Goal: Communication & Community: Answer question/provide support

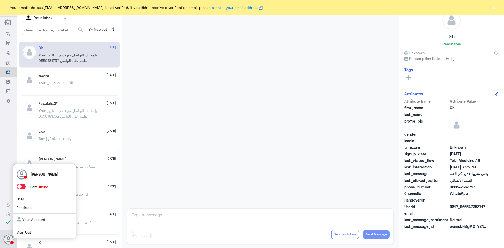
click at [21, 187] on span at bounding box center [21, 186] width 9 height 5
click at [0, 0] on input "checkbox" at bounding box center [0, 0] width 0 height 0
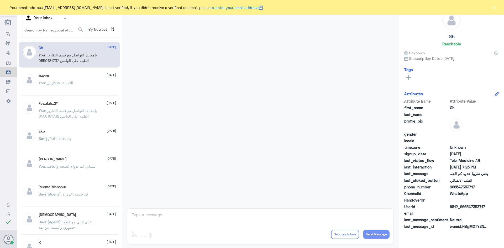
click at [61, 19] on div at bounding box center [45, 18] width 47 height 6
drag, startPoint x: 45, startPoint y: 52, endPoint x: 42, endPoint y: 61, distance: 9.7
click at [42, 61] on div "All Unassigned Your Inbox Your Team" at bounding box center [45, 49] width 47 height 46
click at [43, 61] on div "Your Team" at bounding box center [45, 66] width 47 height 12
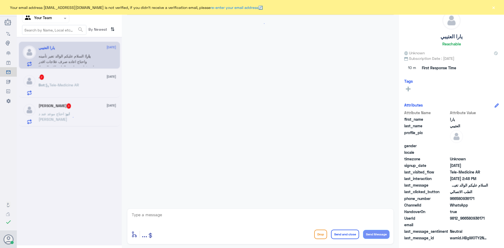
scroll to position [202, 0]
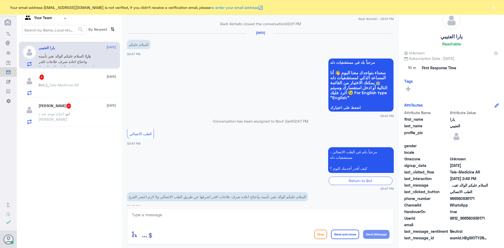
click at [56, 17] on div at bounding box center [45, 18] width 47 height 6
click at [46, 47] on Inbox "Your Inbox" at bounding box center [43, 46] width 18 height 4
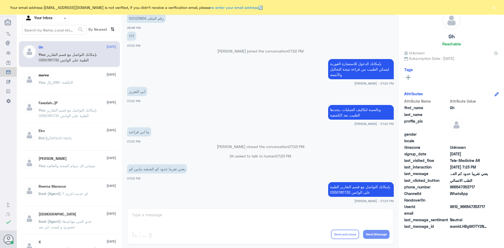
scroll to position [0, 0]
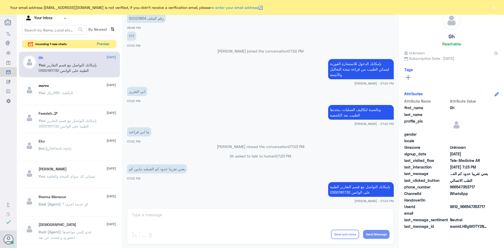
click at [105, 44] on button "Preview" at bounding box center [103, 44] width 16 height 8
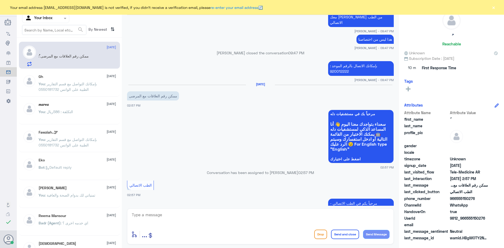
scroll to position [290, 0]
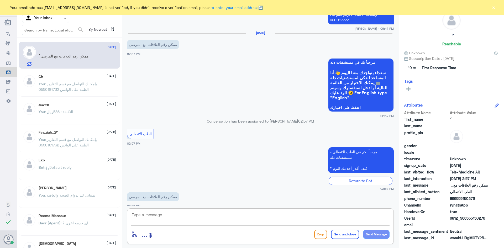
click at [180, 222] on textarea at bounding box center [260, 217] width 258 height 13
paste textarea "مرحبا معك عبدالكريم من الطب الاتصالي"
drag, startPoint x: 379, startPoint y: 221, endPoint x: 364, endPoint y: 220, distance: 15.5
click at [364, 220] on textarea "مرحبا معك عبدالكريم من الطب الاتصالي" at bounding box center [260, 217] width 258 height 13
type textarea "مرحبا معك اميره من الطب الاتصالي"
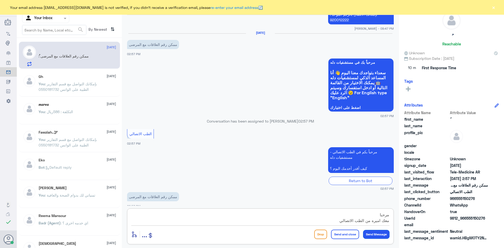
click at [379, 234] on button "Send Message" at bounding box center [376, 234] width 27 height 9
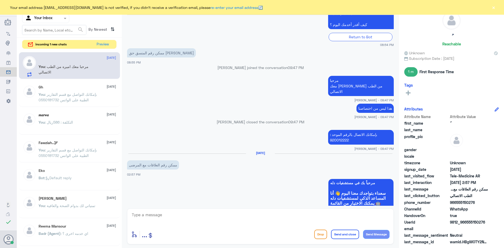
scroll to position [155, 0]
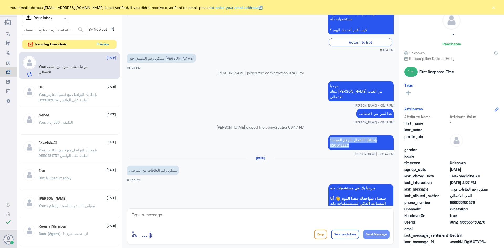
drag, startPoint x: 348, startPoint y: 141, endPoint x: 328, endPoint y: 133, distance: 20.7
click at [328, 135] on p "بإمكانك الاتصال بالرقم الموحد : 920012222" at bounding box center [361, 142] width 66 height 15
copy p "بإمكانك الاتصال بالرقم الموحد : 920012222"
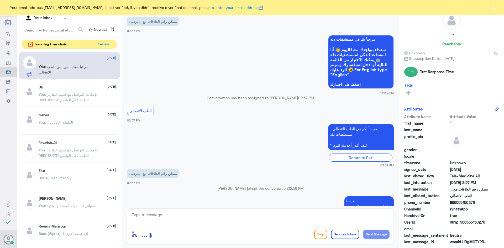
scroll to position [312, 0]
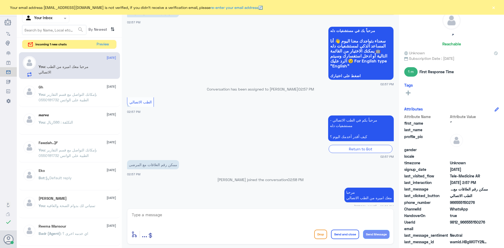
click at [150, 215] on textarea at bounding box center [260, 217] width 258 height 13
paste textarea "بإمكانك الاتصال بالرقم الموحد : 920012222"
type textarea "بإمكانك الاتصال بالرقم الموحد : 920012222"
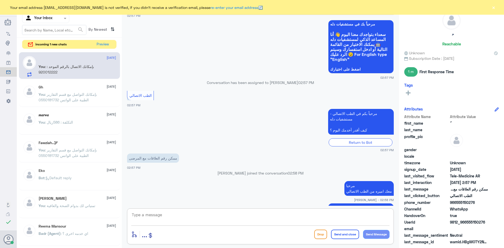
scroll to position [335, 0]
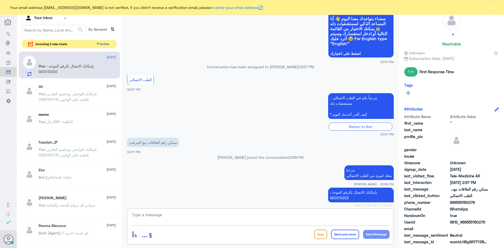
click at [102, 45] on button "Preview" at bounding box center [103, 44] width 16 height 8
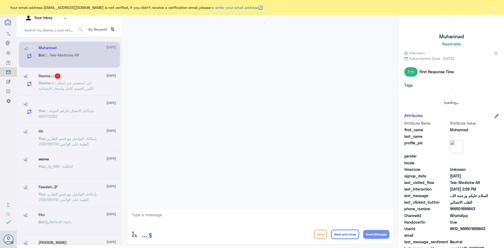
scroll to position [0, 0]
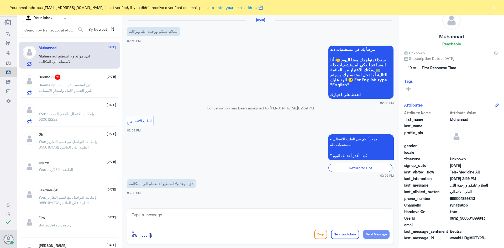
click at [71, 83] on span ": ابي استفسر عن اسعار الليزر الجسم كامل واسعار الابتسامه كامله اسنان" at bounding box center [66, 90] width 55 height 15
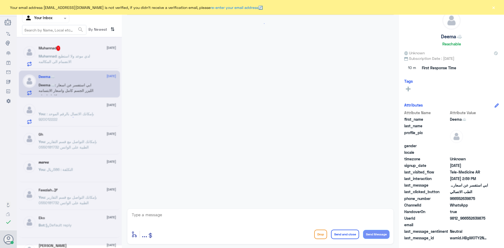
scroll to position [289, 0]
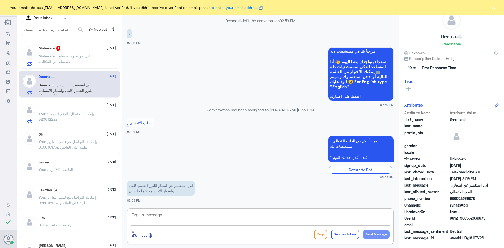
click at [158, 218] on textarea at bounding box center [260, 217] width 258 height 13
paste textarea "مرحبا معك عبدالكريم من الطب الاتصالي"
drag, startPoint x: 378, startPoint y: 221, endPoint x: 365, endPoint y: 222, distance: 12.9
click at [365, 222] on textarea "مرحبا معك عبدالكريم من الطب الاتصالي" at bounding box center [260, 217] width 258 height 13
drag, startPoint x: 379, startPoint y: 222, endPoint x: 373, endPoint y: 221, distance: 6.6
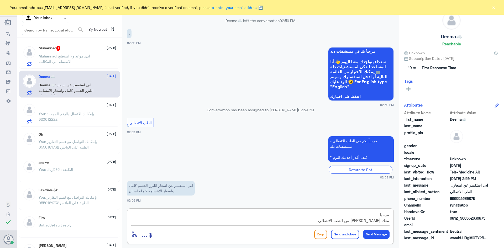
click at [371, 221] on textarea "مرحبا معك عبدالكريم من الطب الاتصالي" at bounding box center [260, 217] width 258 height 13
drag, startPoint x: 380, startPoint y: 220, endPoint x: 372, endPoint y: 221, distance: 7.5
click at [372, 221] on textarea "مرحبا معك كريم من الطب الاتصالي" at bounding box center [260, 217] width 258 height 13
type textarea "مرحبا معك اميره من الطب الاتصالي"
click at [376, 232] on button "Send Message" at bounding box center [376, 234] width 27 height 9
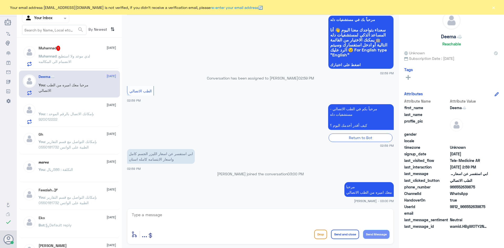
scroll to position [310, 0]
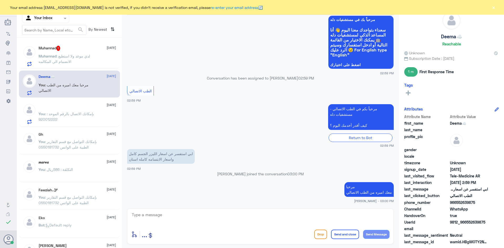
click at [154, 213] on textarea at bounding box center [260, 217] width 258 height 13
paste textarea "بإمكانك الاتصال بالرقم الموحد : 920012222"
type textarea "بإمكانك الاتصال بالرقم الموحد : 920012222"
click at [383, 234] on button "Send Message" at bounding box center [376, 234] width 27 height 9
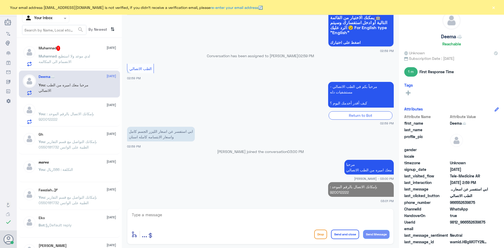
click at [77, 113] on span ": بإمكانك الاتصال بالرقم الموحد : 920012222" at bounding box center [66, 117] width 55 height 10
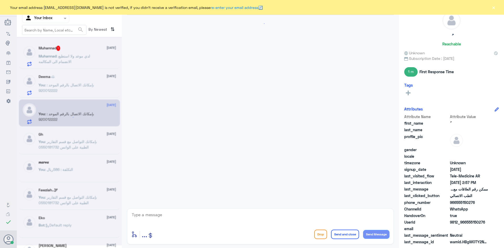
scroll to position [227, 0]
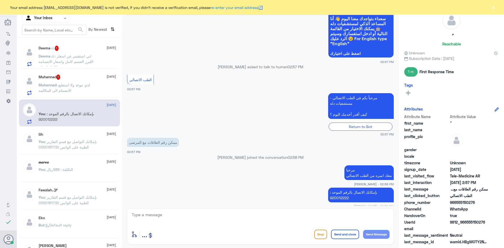
click at [348, 234] on button "Send and close" at bounding box center [345, 234] width 28 height 9
click at [494, 7] on button "×" at bounding box center [493, 7] width 5 height 5
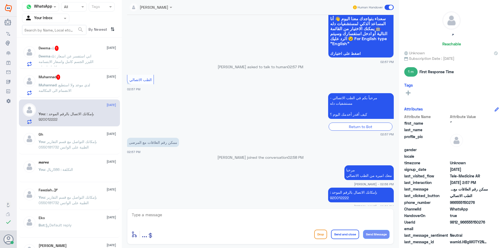
click at [390, 6] on span at bounding box center [389, 7] width 9 height 5
click at [0, 0] on input "checkbox" at bounding box center [0, 0] width 0 height 0
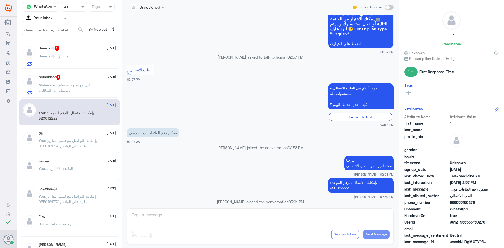
click at [75, 86] on span ": لدي موعد ولا استطيع الانضمام الى المكالمه" at bounding box center [64, 88] width 51 height 10
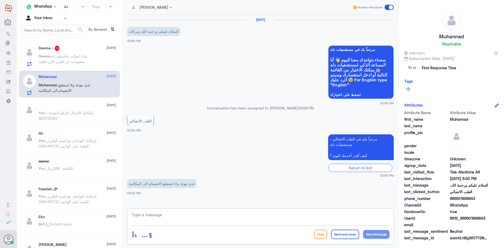
click at [372, 217] on textarea at bounding box center [260, 217] width 258 height 13
paste textarea "مرحبا معك عبدالكريم من الطب الاتصالي"
drag, startPoint x: 380, startPoint y: 221, endPoint x: 365, endPoint y: 222, distance: 15.3
click at [365, 223] on textarea "مرحبا معك عبدالكريم من الطب الاتصالي" at bounding box center [260, 217] width 258 height 13
type textarea "مرحبا معك اميره من الطب الاتصالي"
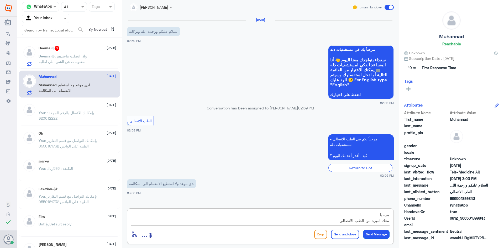
click at [378, 233] on button "Send Message" at bounding box center [376, 234] width 27 height 9
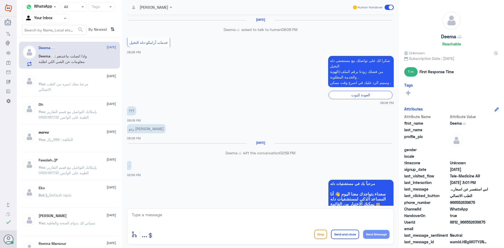
scroll to position [246, 0]
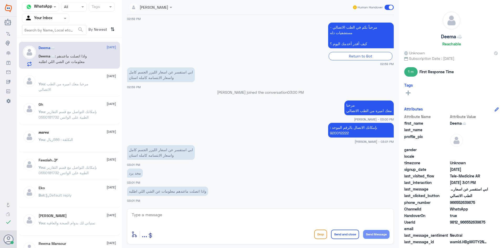
click at [149, 214] on textarea at bounding box center [260, 217] width 258 height 13
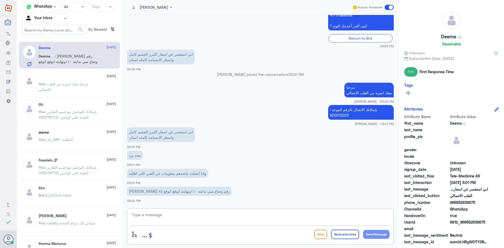
click at [67, 96] on div "ُ 30 September You : مرحبا معك اميره من الطب الاتصالي" at bounding box center [69, 84] width 101 height 26
click at [64, 85] on span ": مرحبا معك اميره من الطب الاتصالي" at bounding box center [64, 87] width 50 height 10
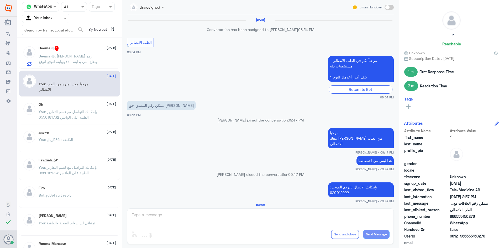
scroll to position [237, 0]
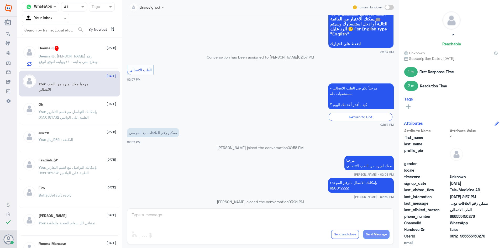
click at [65, 56] on span ": عطوني رقم وضاع مني بدايته ١١٠ونهايته اتوقع اتوقع ٨٥" at bounding box center [68, 61] width 59 height 15
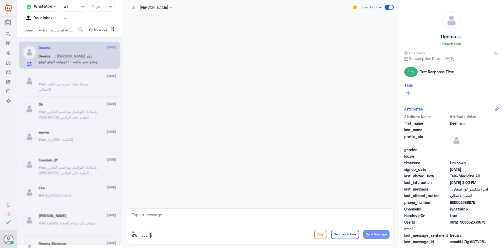
scroll to position [264, 0]
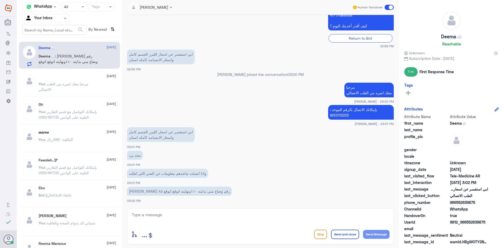
click at [80, 83] on span ": مرحبا معك اميره من الطب الاتصالي" at bounding box center [64, 87] width 50 height 10
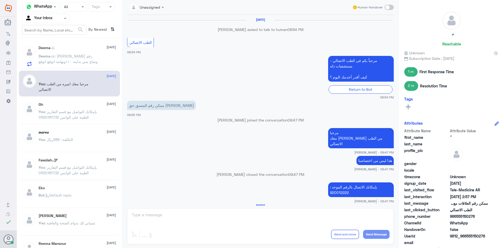
scroll to position [237, 0]
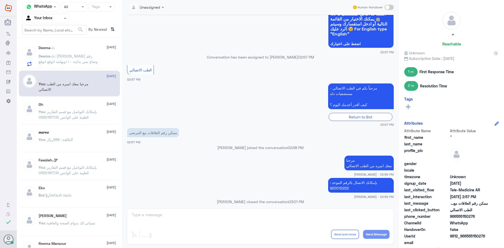
click at [50, 106] on div "Gh 18 September" at bounding box center [77, 104] width 77 height 4
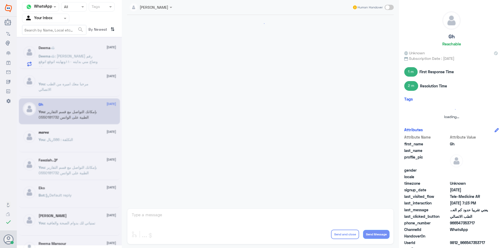
scroll to position [224, 0]
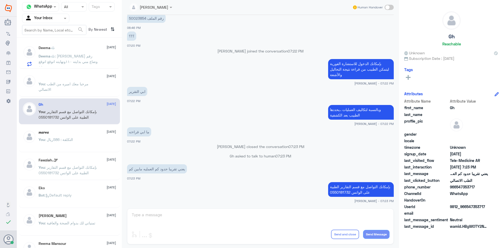
click at [61, 80] on div "ُ 30 September You : مرحبا معك اميره من الطب الاتصالي" at bounding box center [77, 85] width 77 height 20
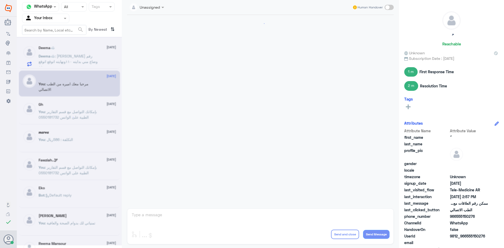
scroll to position [237, 0]
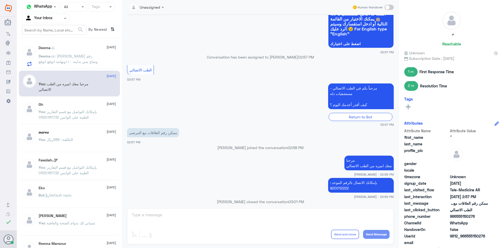
click at [61, 121] on p "You : بإمكانك التواصل مع قسم التقارير الطبية على الواتس 0550181732" at bounding box center [68, 115] width 59 height 13
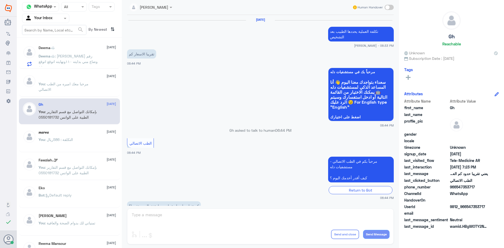
scroll to position [224, 0]
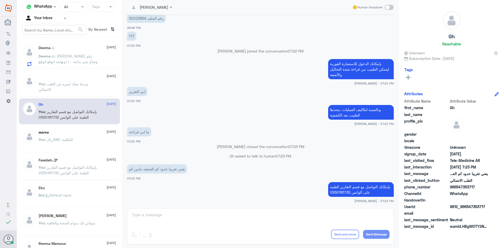
click at [80, 47] on div "Deema☁️ 30 September" at bounding box center [77, 48] width 77 height 4
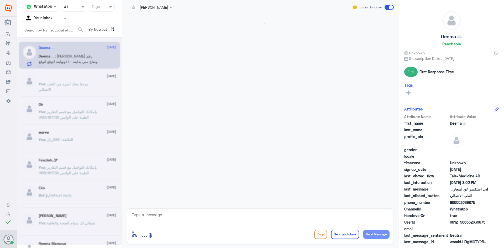
scroll to position [264, 0]
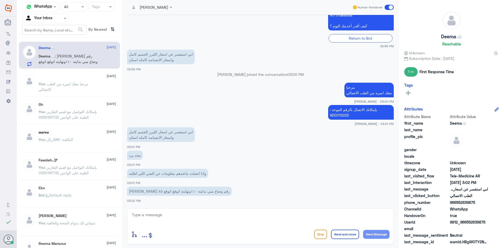
click at [164, 216] on textarea at bounding box center [260, 217] width 258 height 13
click at [77, 56] on span ": عطوني رقم وضاع مني بدايته ١١٠ونهايته اتوقع اتوقع ٨٥" at bounding box center [68, 61] width 59 height 15
click at [55, 18] on div at bounding box center [45, 18] width 47 height 6
click at [53, 47] on div "Your Inbox" at bounding box center [45, 47] width 47 height 12
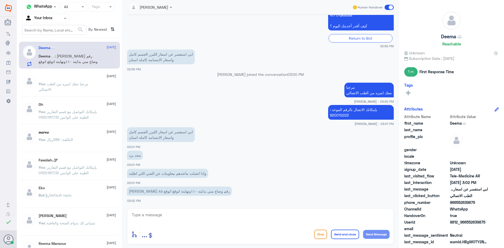
click at [74, 58] on span ": عطوني رقم وضاع مني بدايته ١١٠ونهايته اتوقع اتوقع ٨٥" at bounding box center [68, 61] width 59 height 15
click at [101, 88] on div "You : مرحبا معك اميره من الطب الاتصالي" at bounding box center [77, 88] width 77 height 12
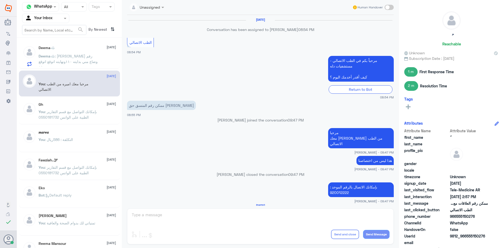
scroll to position [237, 0]
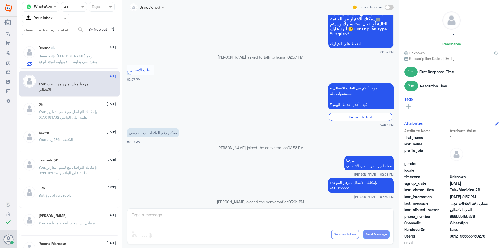
click at [71, 108] on div "Gh 18 September You : بإمكانك التواصل مع قسم التقارير الطبية على الواتس 0550181…" at bounding box center [77, 112] width 77 height 20
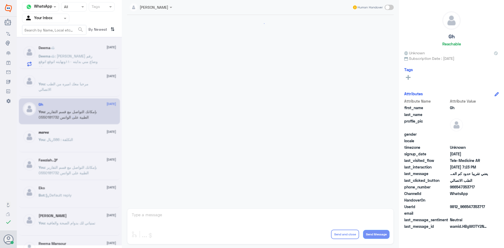
scroll to position [224, 0]
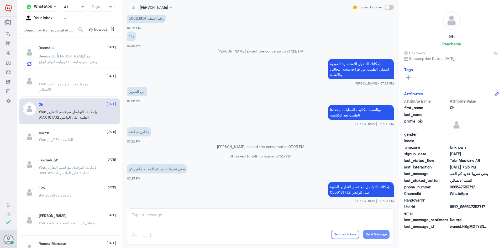
click at [66, 80] on div "ُ 30 September You : مرحبا معك اميره من الطب الاتصالي" at bounding box center [77, 85] width 77 height 20
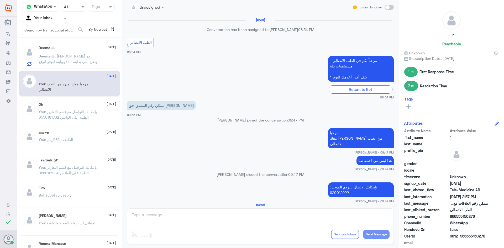
scroll to position [237, 0]
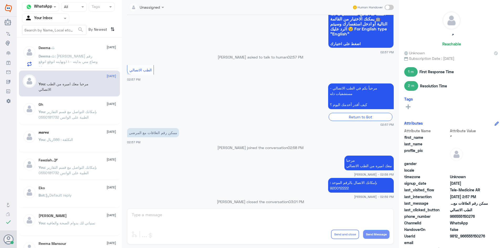
click at [78, 57] on span ": عطوني رقم وضاع مني بدايته ١١٠ونهايته اتوقع اتوقع ٨٥" at bounding box center [68, 61] width 59 height 15
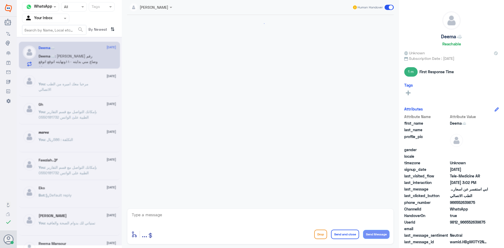
scroll to position [264, 0]
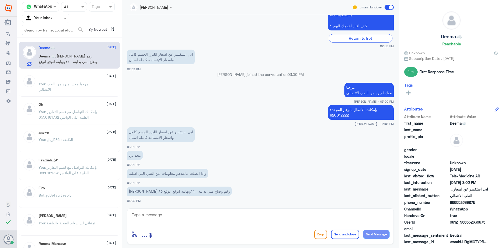
click at [171, 218] on textarea at bounding box center [260, 217] width 258 height 13
click at [67, 59] on p "Deema☁️ : عطوني رقم وضاع مني بدايته ١١٠ونهايته اتوقع اتوقع ٨٥" at bounding box center [68, 59] width 59 height 13
click at [173, 217] on textarea at bounding box center [260, 217] width 258 height 13
click at [185, 218] on textarea at bounding box center [260, 217] width 258 height 13
click at [159, 217] on textarea at bounding box center [260, 217] width 258 height 13
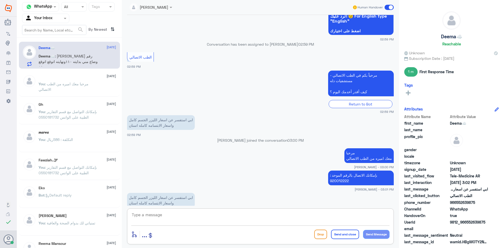
scroll to position [730, 0]
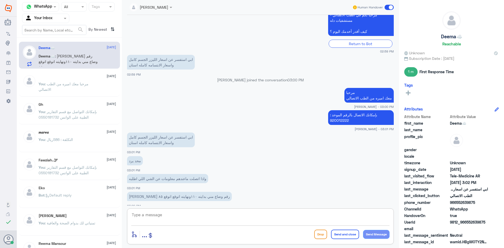
click at [187, 216] on textarea at bounding box center [260, 217] width 258 height 13
click at [85, 80] on div "ُ 30 September You : مرحبا معك اميره من الطب الاتصالي" at bounding box center [77, 85] width 77 height 20
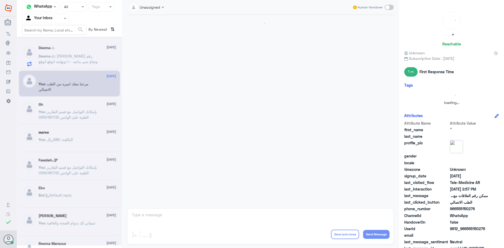
click at [88, 56] on div at bounding box center [69, 141] width 105 height 209
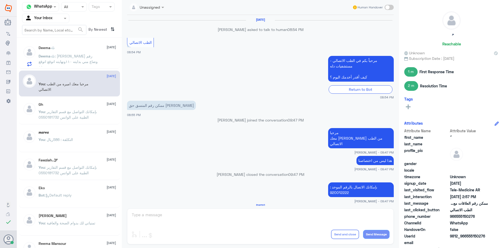
scroll to position [237, 0]
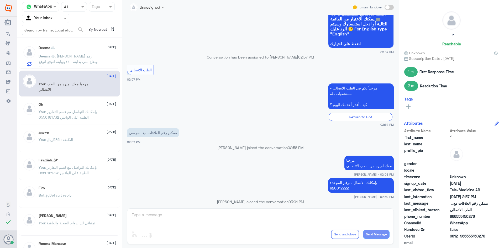
click at [67, 54] on span ": عطوني رقم وضاع مني بدايته ١١٠ونهايته اتوقع اتوقع ٨٥" at bounding box center [68, 61] width 59 height 15
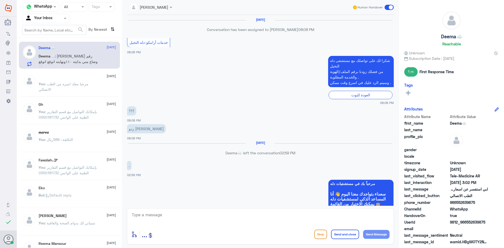
scroll to position [264, 0]
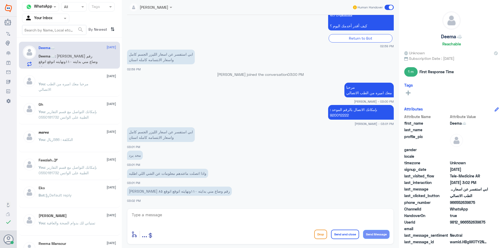
click at [215, 222] on textarea at bounding box center [260, 217] width 258 height 13
click at [157, 217] on textarea at bounding box center [260, 217] width 258 height 13
paste textarea "هنا الطب الاتصالي لكل مايخص الاستشارة الفورية من خلال التطبيق، يمكنك الاستفسار …"
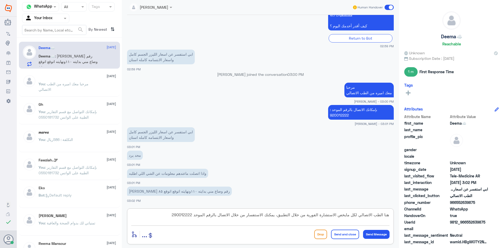
type textarea "هنا الطب الاتصالي لكل مايخص الاستشارة الفورية من خلال التطبيق، يمكنك الاستفسار …"
click at [348, 233] on button "Send and close" at bounding box center [345, 234] width 28 height 9
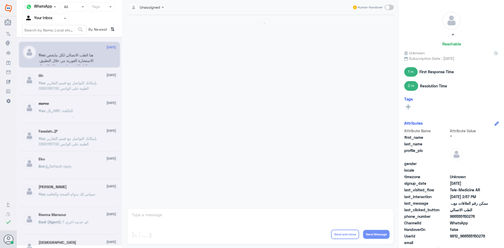
scroll to position [237, 0]
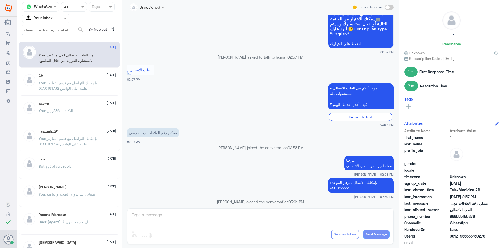
click at [292, 217] on div "Unassigned Human Handover 29 Sep 2025 Conversation has been assigned to عبدالكر…" at bounding box center [260, 125] width 277 height 250
drag, startPoint x: 147, startPoint y: 219, endPoint x: 144, endPoint y: 202, distance: 17.1
click at [151, 217] on div "Unassigned Human Handover 29 Sep 2025 Conversation has been assigned to عبدالكر…" at bounding box center [260, 125] width 277 height 250
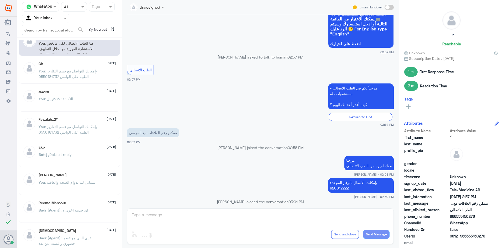
scroll to position [0, 0]
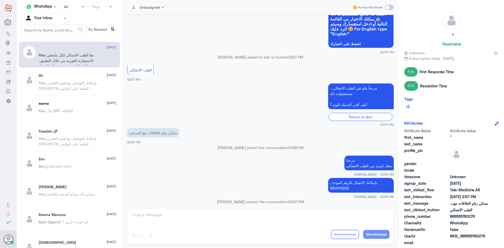
click at [65, 54] on span ": هنا الطب الاتصالي لكل مايخص الاستشارة الفورية من خلال التطبيق، يمكنك الاستفسا…" at bounding box center [66, 63] width 55 height 21
click at [67, 74] on div "Gh 18 September You : بإمكانك التواصل مع قسم التقارير الطبية على الواتس 0550181…" at bounding box center [69, 83] width 101 height 26
click at [69, 88] on span ": بإمكانك التواصل مع قسم التقارير الطبية على الواتس 0550181732" at bounding box center [68, 86] width 58 height 10
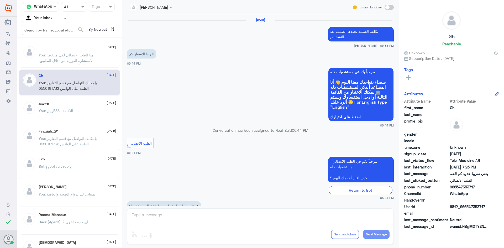
scroll to position [224, 0]
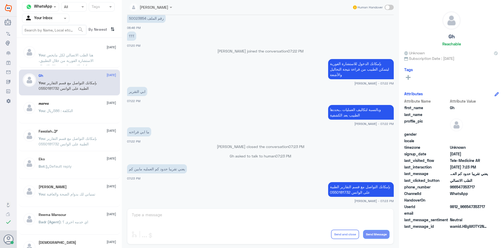
click at [77, 58] on p "You : هنا الطب الاتصالي لكل مايخص الاستشارة الفورية من خلال التطبيق، يمكنك الاس…" at bounding box center [68, 58] width 59 height 13
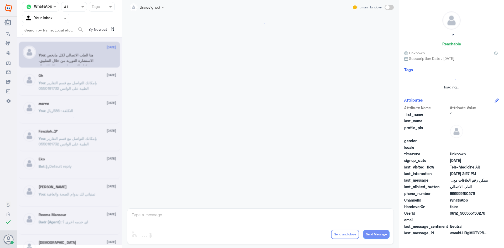
scroll to position [237, 0]
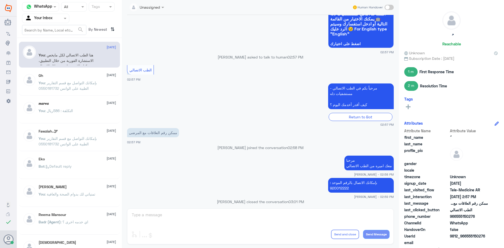
click at [92, 86] on p "You : بإمكانك التواصل مع قسم التقارير الطبية على الواتس 0550181732" at bounding box center [68, 86] width 59 height 13
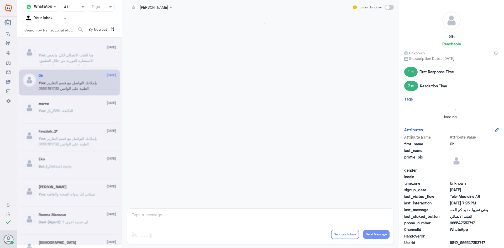
scroll to position [224, 0]
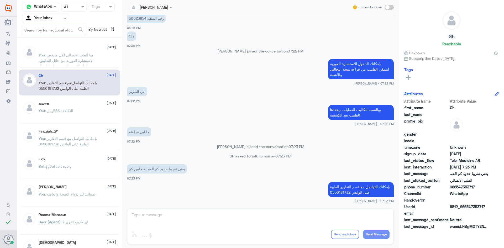
click at [84, 57] on span ": هنا الطب الاتصالي لكل مايخص الاستشارة الفورية من خلال التطبيق، يمكنك الاستفسا…" at bounding box center [66, 63] width 55 height 21
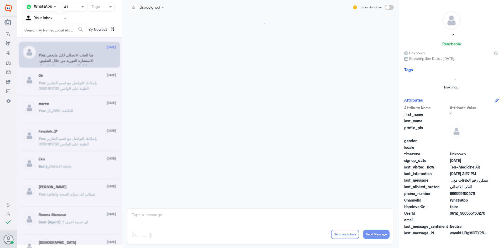
scroll to position [237, 0]
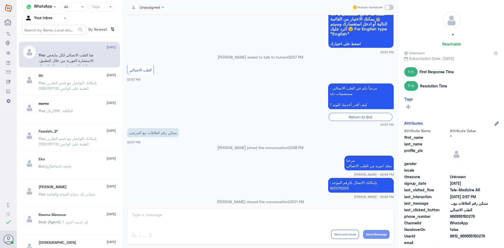
click at [108, 158] on span "[DATE]" at bounding box center [111, 158] width 9 height 5
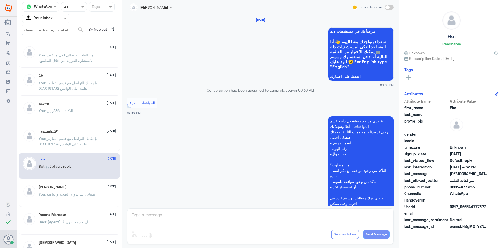
scroll to position [501, 0]
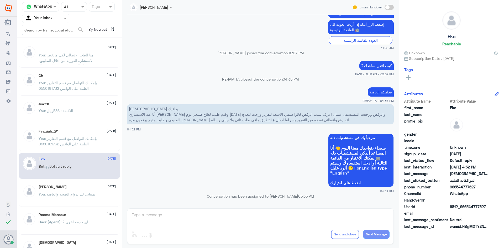
click at [81, 134] on div "Fawziah..🕊 28 August You : بإمكانك التواصل مع قسم التقارير الطبية على الواتس 05…" at bounding box center [77, 139] width 77 height 20
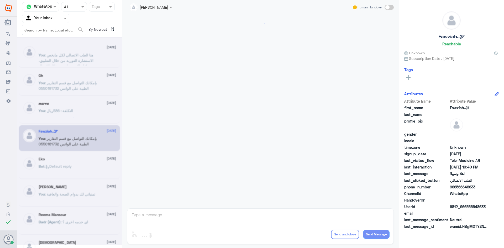
scroll to position [262, 0]
click at [71, 110] on span ": التكلفة : 586ريال" at bounding box center [59, 110] width 28 height 4
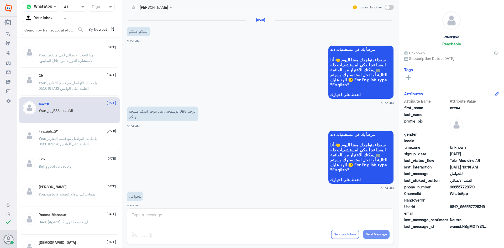
scroll to position [265, 0]
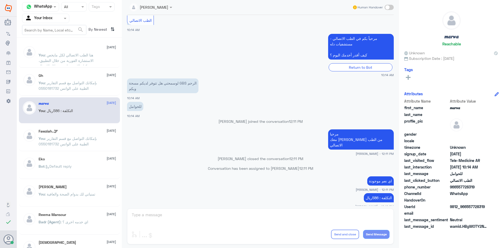
drag, startPoint x: 70, startPoint y: 83, endPoint x: 74, endPoint y: 80, distance: 4.5
click at [74, 80] on p "You : بإمكانك التواصل مع قسم التقارير الطبية على الواتس 0550181732" at bounding box center [68, 86] width 59 height 13
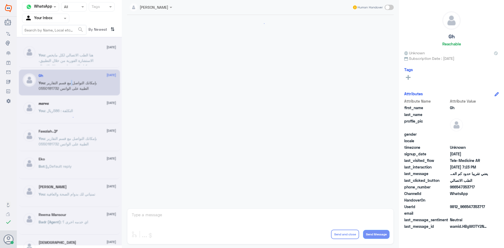
scroll to position [224, 0]
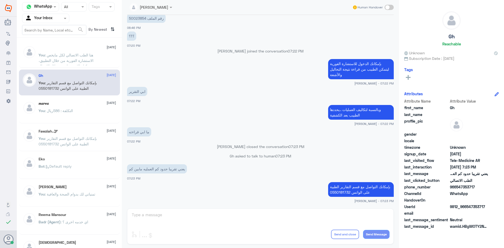
click at [75, 54] on span ": هنا الطب الاتصالي لكل مايخص الاستشارة الفورية من خلال التطبيق، يمكنك الاستفسا…" at bounding box center [66, 63] width 55 height 21
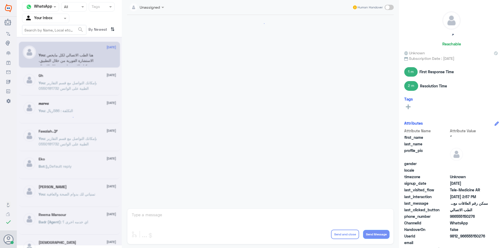
scroll to position [237, 0]
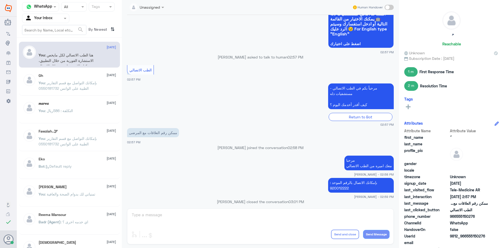
click at [91, 57] on span ": هنا الطب الاتصالي لكل مايخص الاستشارة الفورية من خلال التطبيق، يمكنك الاستفسا…" at bounding box center [66, 63] width 55 height 21
click at [84, 89] on span ": بإمكانك التواصل مع قسم التقارير الطبية على الواتس 0550181732" at bounding box center [68, 86] width 58 height 10
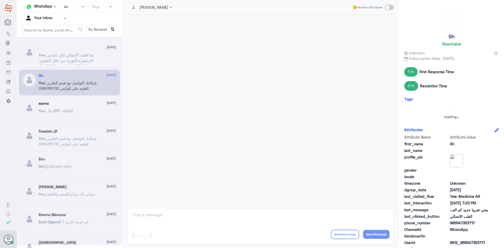
click at [86, 58] on div at bounding box center [69, 141] width 105 height 209
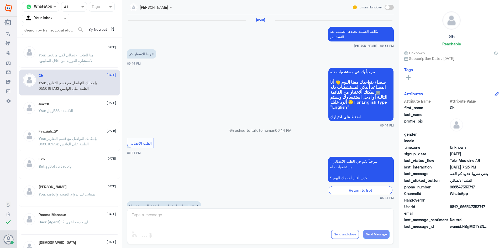
scroll to position [224, 0]
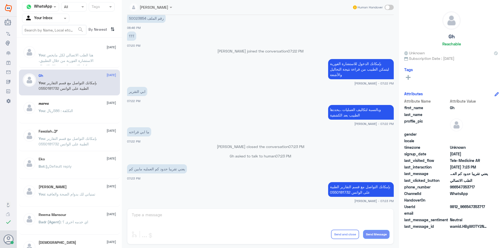
click at [86, 58] on span ": هنا الطب الاتصالي لكل مايخص الاستشارة الفورية من خلال التطبيق، يمكنك الاستفسا…" at bounding box center [66, 63] width 55 height 21
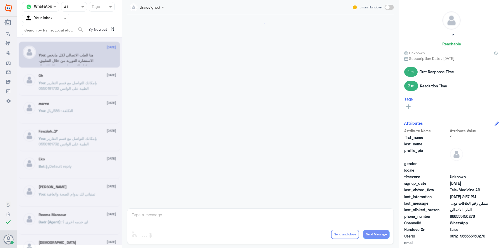
scroll to position [237, 0]
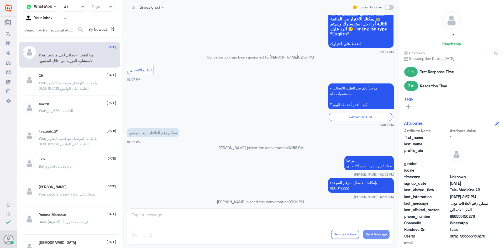
click at [90, 51] on div "ُ 30 September You : هنا الطب الاتصالي لكل مايخص الاستشارة الفورية من خلال التط…" at bounding box center [77, 56] width 77 height 20
click at [104, 86] on div "You : بإمكانك التواصل مع قسم التقارير الطبية على الواتس 0550181732" at bounding box center [77, 87] width 77 height 12
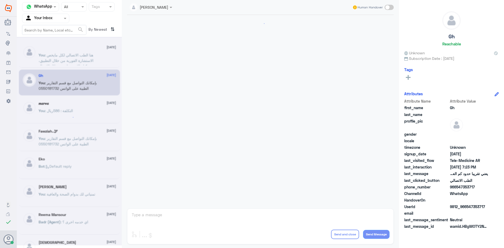
scroll to position [224, 0]
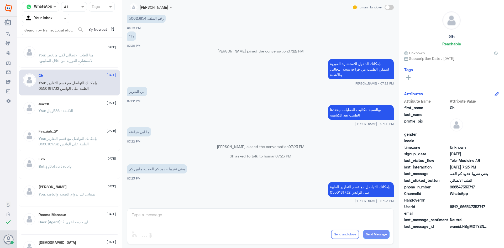
click at [99, 58] on div "You : هنا الطب الاتصالي لكل مايخص الاستشارة الفورية من خلال التطبيق، يمكنك الاس…" at bounding box center [77, 60] width 77 height 12
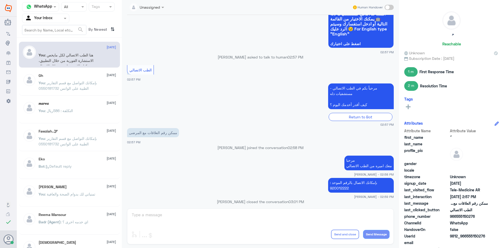
click at [85, 85] on p "You : بإمكانك التواصل مع قسم التقارير الطبية على الواتس 0550181732" at bounding box center [68, 86] width 59 height 13
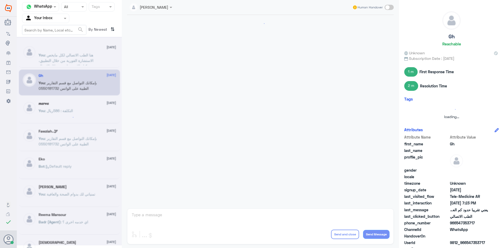
scroll to position [224, 0]
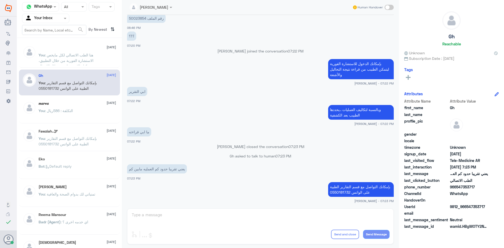
click at [104, 57] on div "You : هنا الطب الاتصالي لكل مايخص الاستشارة الفورية من خلال التطبيق، يمكنك الاس…" at bounding box center [77, 60] width 77 height 12
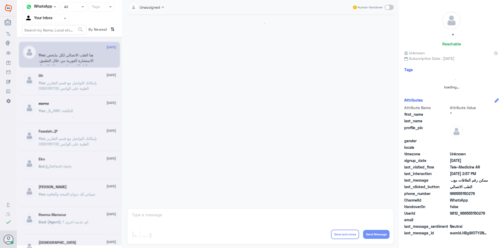
scroll to position [237, 0]
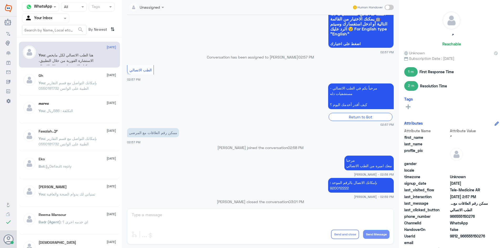
click at [96, 88] on p "You : بإمكانك التواصل مع قسم التقارير الطبية على الواتس 0550181732" at bounding box center [68, 86] width 59 height 13
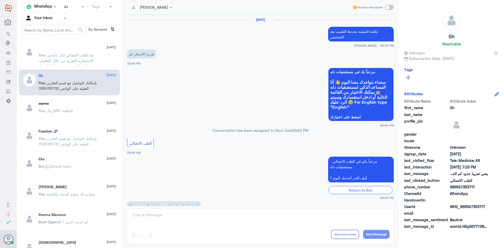
scroll to position [224, 0]
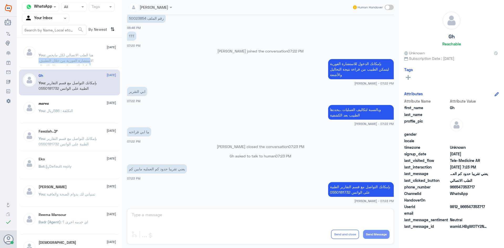
click at [90, 63] on p "You : هنا الطب الاتصالي لكل مايخص الاستشارة الفورية من خلال التطبيق، يمكنك الاس…" at bounding box center [68, 58] width 59 height 13
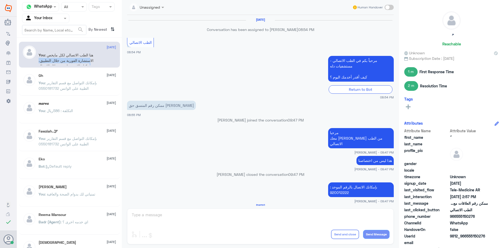
scroll to position [237, 0]
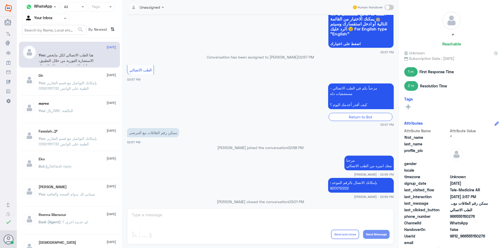
click at [92, 86] on p "You : بإمكانك التواصل مع قسم التقارير الطبية على الواتس 0550181732" at bounding box center [68, 86] width 59 height 13
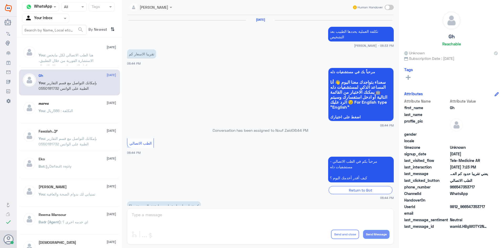
scroll to position [224, 0]
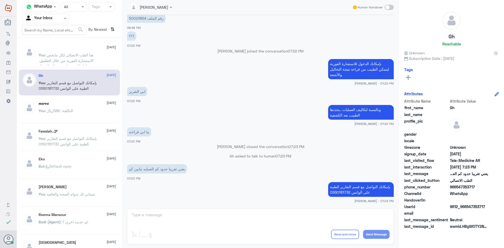
click at [94, 59] on p "You : هنا الطب الاتصالي لكل مايخص الاستشارة الفورية من خلال التطبيق، يمكنك الاس…" at bounding box center [68, 58] width 59 height 13
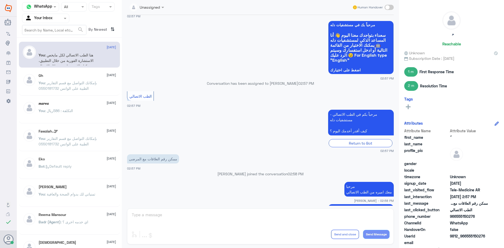
scroll to position [237, 0]
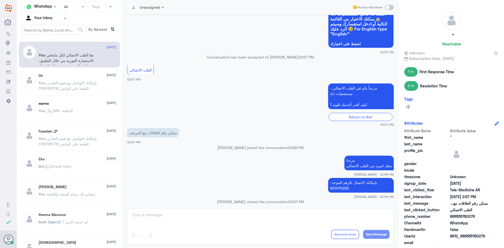
click at [103, 54] on div "You : هنا الطب الاتصالي لكل مايخص الاستشارة الفورية من خلال التطبيق، يمكنك الاس…" at bounding box center [77, 60] width 77 height 12
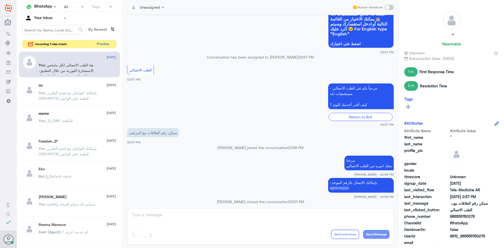
click at [103, 43] on button "Preview" at bounding box center [103, 44] width 16 height 8
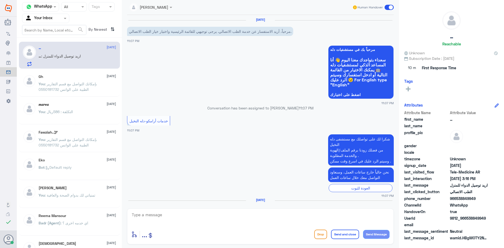
scroll to position [184, 0]
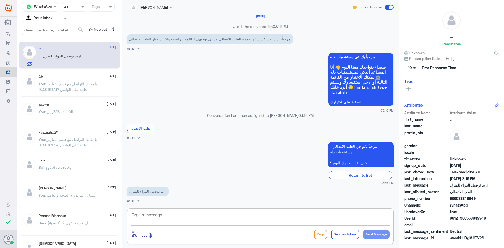
click at [166, 214] on textarea at bounding box center [260, 217] width 258 height 13
click at [172, 215] on textarea at bounding box center [260, 217] width 258 height 13
paste textarea "مرحبا، معك نوف من الطب الاتصالي, ممكن تزودني برقم الهوية/رقم الملف من فضلك"
drag, startPoint x: 370, startPoint y: 215, endPoint x: 363, endPoint y: 216, distance: 6.6
click at [363, 216] on textarea "مرحبا، معك نوف من الطب الاتصالي, ممكن تزودني برقم الهوية/رقم الملف من فضلك" at bounding box center [260, 217] width 258 height 13
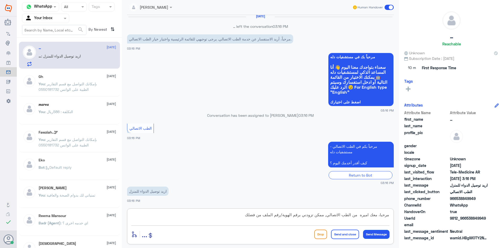
type textarea "مرحبا، معك اميره من الطب الاتصالي, ممكن تزودني برقم الهوية/رقم الملف من فضلك"
click at [375, 232] on button "Send Message" at bounding box center [376, 234] width 27 height 9
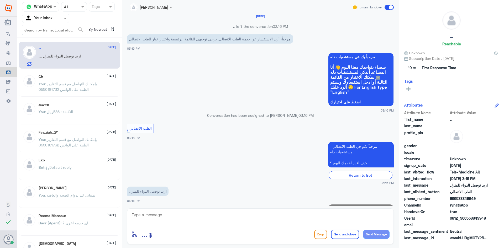
scroll to position [212, 0]
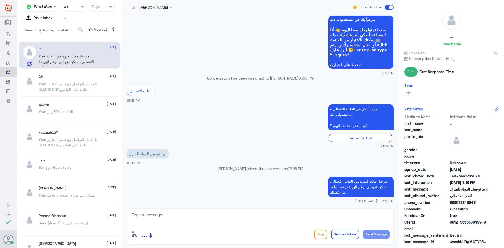
click at [83, 52] on div "… 30 September You : مرحبا، معك اميره من الطب الاتصالي, ممكن تزودني برقم الهوية…" at bounding box center [77, 56] width 77 height 21
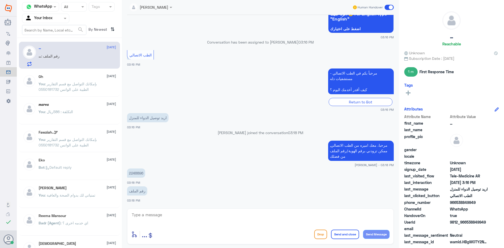
click at [67, 59] on div "… : رقم الملف" at bounding box center [77, 61] width 77 height 12
click at [154, 217] on textarea at bounding box center [260, 217] width 258 height 13
type textarea "ل"
click at [134, 172] on p "2248896" at bounding box center [136, 173] width 18 height 9
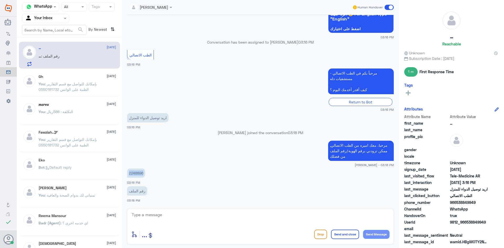
copy p "2248896"
click at [174, 217] on textarea at bounding box center [260, 217] width 258 height 13
paste textarea "ممكن تزودني بالمنطقة والحي"
type textarea "ممكن تزودني بالمنطقة والحي"
click at [380, 235] on button "Send Message" at bounding box center [376, 234] width 27 height 9
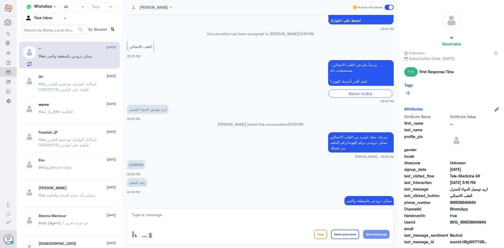
scroll to position [264, 0]
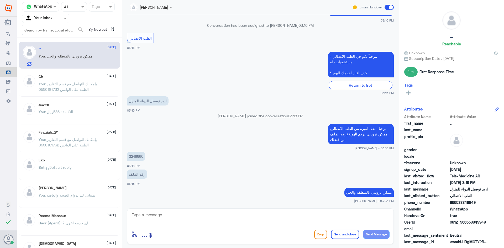
click at [92, 79] on div "Gh 18 September You : بإمكانك التواصل مع قسم التقارير الطبية على الواتس 0550181…" at bounding box center [77, 85] width 77 height 20
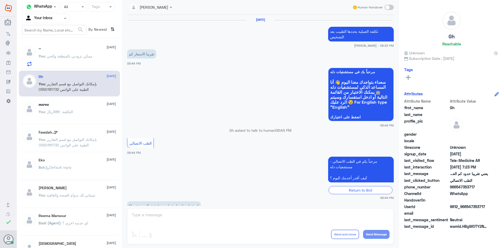
scroll to position [224, 0]
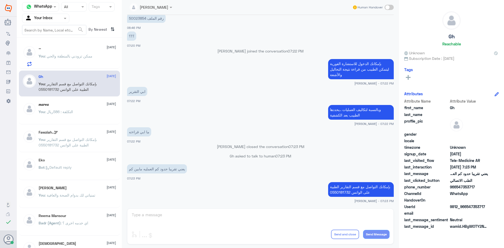
click at [82, 57] on span ": ممكن تزودني بالمنطقة والحي" at bounding box center [69, 56] width 48 height 4
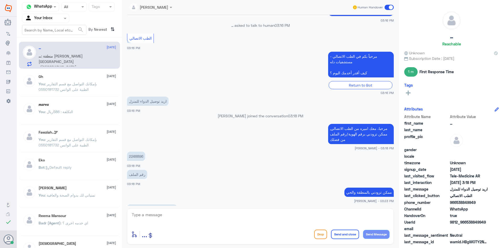
scroll to position [303, 0]
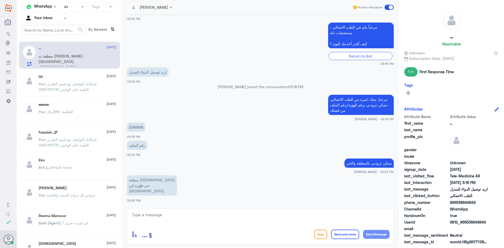
click at [69, 56] on span ": منطقة الرياض حي ظهرة لبن شارع المعابده" at bounding box center [61, 61] width 44 height 15
click at [158, 217] on textarea at bounding box center [260, 217] width 258 height 13
click at [157, 216] on textarea at bounding box center [260, 217] width 258 height 13
paste textarea "تم رفع طلب التوصيل، سعدنا بخدمتك"
type textarea "تم رفع طلب التوصيل، سعدنا بخدمتك"
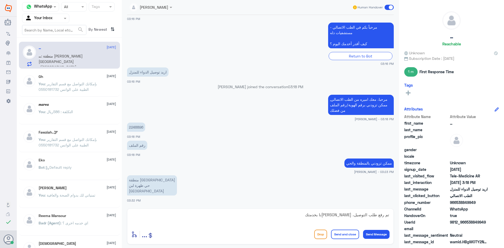
click at [343, 235] on button "Send and close" at bounding box center [345, 234] width 28 height 9
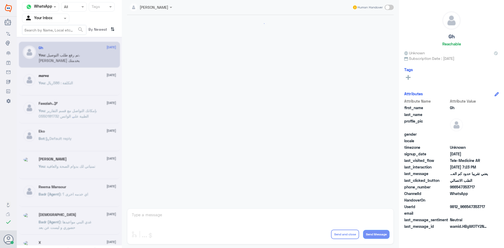
scroll to position [224, 0]
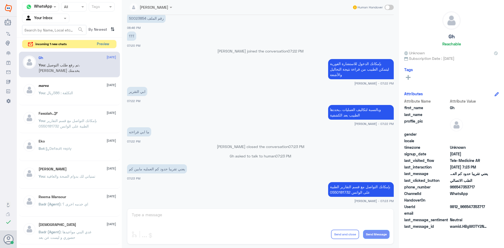
click at [104, 43] on button "Preview" at bounding box center [103, 44] width 16 height 8
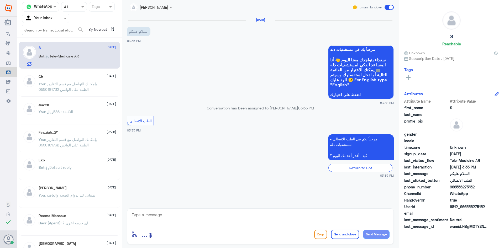
click at [92, 57] on div "Bot : Tele-Medicine AR" at bounding box center [77, 61] width 77 height 12
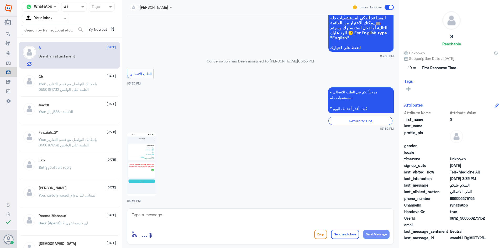
click at [149, 151] on img at bounding box center [141, 165] width 29 height 64
click at [150, 220] on textarea at bounding box center [260, 217] width 258 height 13
paste textarea "مرحبا معك [PERSON_NAME] من الطب الاتصالي"
drag, startPoint x: 379, startPoint y: 221, endPoint x: 365, endPoint y: 220, distance: 13.9
click at [365, 220] on textarea "مرحبا معك [PERSON_NAME] من الطب الاتصالي" at bounding box center [260, 217] width 258 height 13
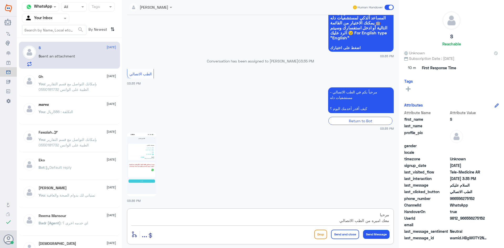
type textarea "مرحبا معك اميره من الطب الاتصالي"
click at [381, 232] on button "Send Message" at bounding box center [376, 234] width 27 height 9
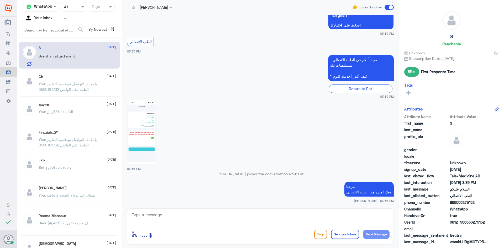
click at [361, 213] on textarea at bounding box center [260, 217] width 258 height 13
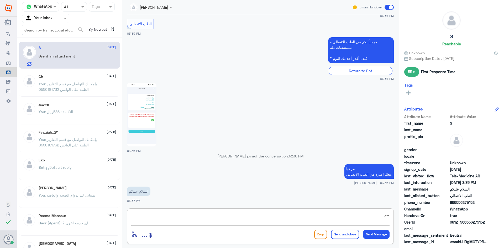
type textarea "م"
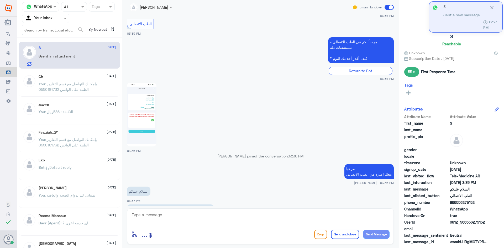
scroll to position [105, 0]
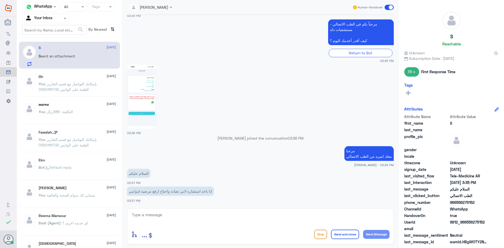
click at [70, 57] on span "sent an attachment" at bounding box center [58, 56] width 34 height 4
click at [92, 83] on span ": بإمكانك التواصل مع قسم التقارير الطبية على الواتس 0550181732" at bounding box center [68, 87] width 58 height 10
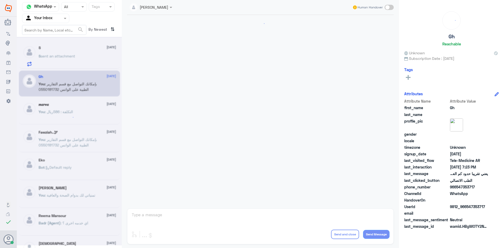
scroll to position [224, 0]
click at [84, 58] on div "S sent an attachment" at bounding box center [77, 61] width 77 height 12
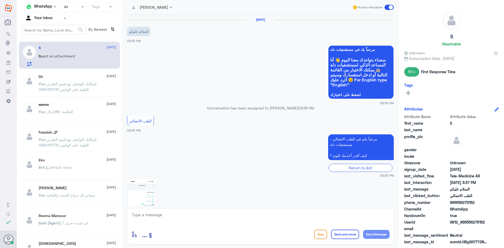
scroll to position [115, 0]
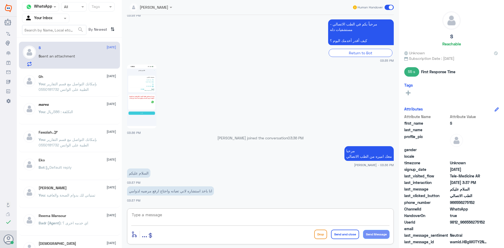
click at [158, 219] on textarea at bounding box center [260, 217] width 258 height 13
type textarea "ك"
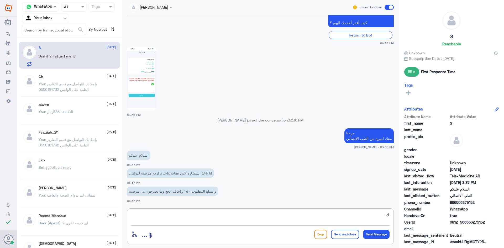
scroll to position [151, 0]
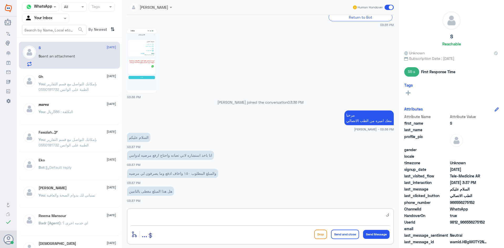
drag, startPoint x: 388, startPoint y: 216, endPoint x: 402, endPoint y: 219, distance: 15.4
click at [402, 219] on div "Channel WhatsApp Status × All Tags Agent Filter Your Inbox search By Newest ⇅ S…" at bounding box center [260, 125] width 487 height 250
click at [157, 218] on textarea at bounding box center [260, 217] width 258 height 13
type textarea "عليكم السلام ، لا المبلغ بدون تغطية تأمين"
click at [381, 233] on button "Send Message" at bounding box center [376, 234] width 27 height 9
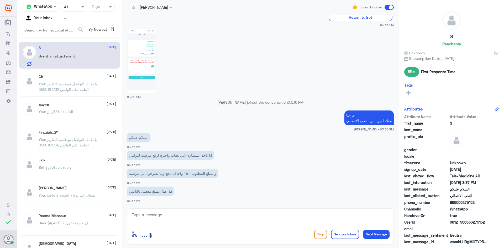
scroll to position [173, 0]
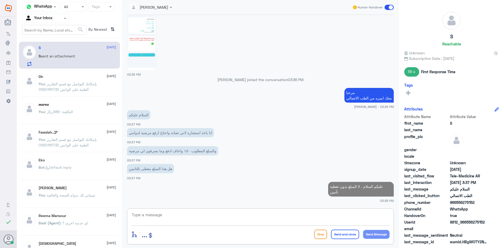
click at [309, 211] on textarea at bounding box center [260, 217] width 258 height 13
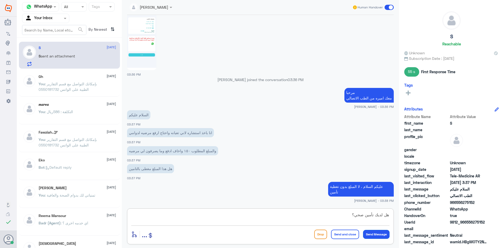
type textarea "هل لديك تأمين صحي؟"
click at [370, 234] on button "Send Message" at bounding box center [376, 234] width 27 height 9
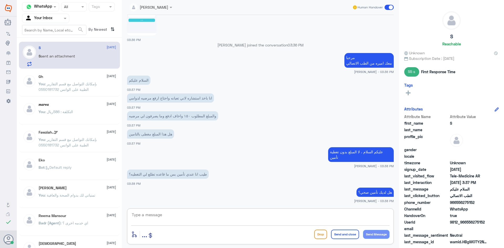
click at [207, 216] on textarea at bounding box center [260, 217] width 258 height 13
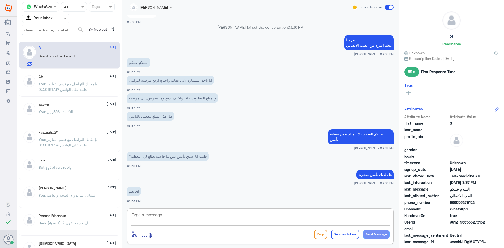
click at [141, 216] on textarea at bounding box center [260, 217] width 258 height 13
paste textarea "مرحبا، معك نوف من الطب الاتصالي, ممكن تزودني برقم الهوية/رقم الملف من فضلك"
drag, startPoint x: 331, startPoint y: 215, endPoint x: 421, endPoint y: 217, distance: 90.9
click at [421, 217] on div "Channel WhatsApp Status × All Tags Agent Filter Your Inbox search By Newest ⇅ S…" at bounding box center [260, 125] width 487 height 250
click at [299, 217] on textarea "ممكن تزودني برقم الهوية/رقم الملف من فضلك" at bounding box center [260, 217] width 258 height 13
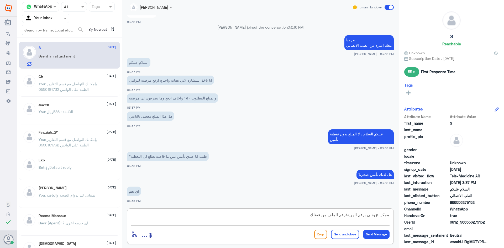
drag, startPoint x: 327, startPoint y: 215, endPoint x: 344, endPoint y: 217, distance: 17.9
click at [344, 217] on textarea "ممكن تزودني برقم الهوية/رقم الملف من فضلك" at bounding box center [260, 217] width 258 height 13
click at [326, 215] on textarea "ممكن تزودني برقم الهوية من فضلك" at bounding box center [260, 217] width 258 height 13
type textarea "ممكن تزودني برقم الهوية من فضلك"
click at [385, 233] on button "Send Message" at bounding box center [376, 234] width 27 height 9
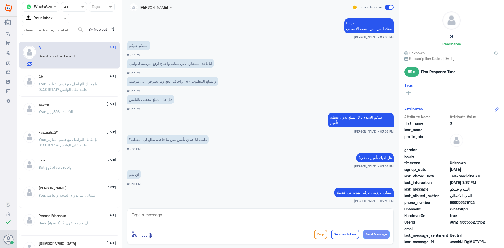
scroll to position [243, 0]
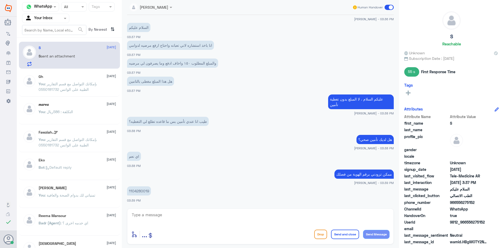
click at [142, 191] on p "1104280019" at bounding box center [139, 190] width 24 height 9
copy p "1104280019"
click at [176, 214] on textarea at bounding box center [260, 217] width 258 height 13
paste textarea "تم (تحديث/اضافة) التأمين ، تقدر تستفيد الان من الاستشارة الفورية عبر التطبيق او…"
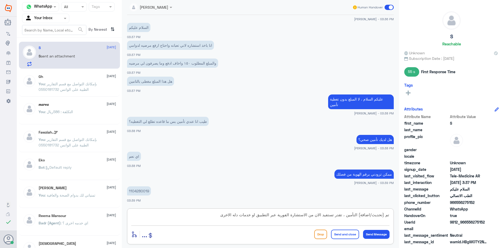
drag, startPoint x: 358, startPoint y: 214, endPoint x: 372, endPoint y: 217, distance: 15.1
click at [372, 217] on textarea "تم (تحديث/اضافة) التأمين ، تقدر تستفيد الان من الاستشارة الفورية عبر التطبيق او…" at bounding box center [260, 217] width 258 height 13
click at [382, 216] on textarea "تم (تحديث التأمين ، تقدر تستفيد الان من الاستشارة الفورية عبر التطبيق او خدمات …" at bounding box center [260, 217] width 258 height 13
type textarea "تم تحديث التأمين ، تقدر تستفيد الان من الاستشارة الفورية عبر التطبيق او خدمات د…"
click at [381, 233] on button "Send Message" at bounding box center [376, 234] width 27 height 9
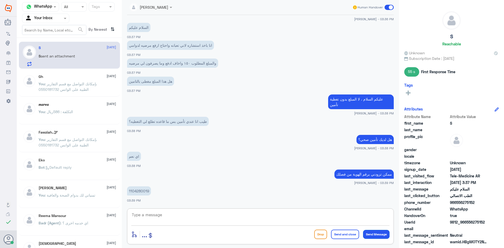
scroll to position [271, 0]
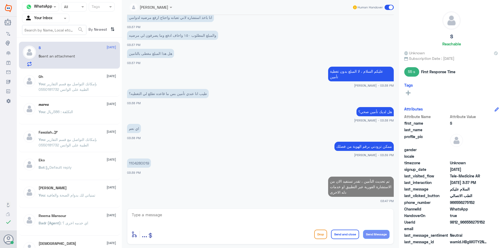
click at [343, 219] on textarea at bounding box center [260, 217] width 258 height 13
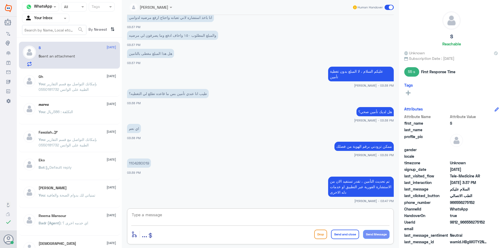
paste textarea "سعدت بخدمتك"
type textarea "سعدت بخدمتك"
click at [377, 233] on button "Send Message" at bounding box center [376, 234] width 27 height 9
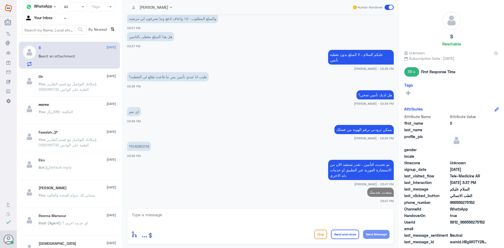
click at [390, 6] on span at bounding box center [389, 7] width 9 height 5
click at [0, 0] on input "checkbox" at bounding box center [0, 0] width 0 height 0
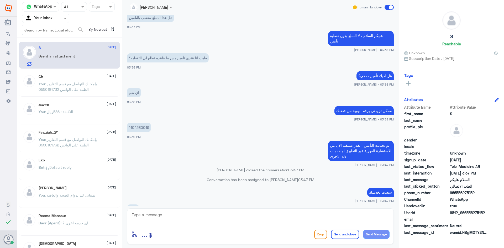
scroll to position [315, 0]
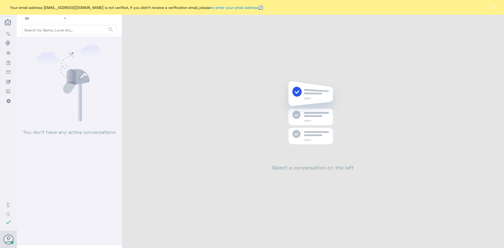
click at [494, 7] on button "×" at bounding box center [493, 7] width 5 height 5
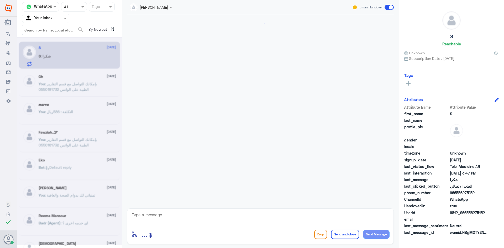
scroll to position [253, 0]
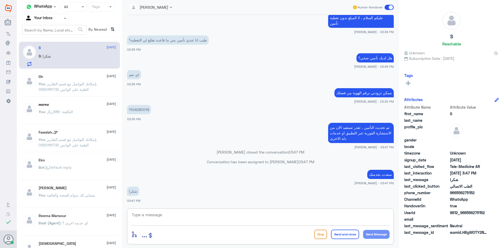
click at [196, 220] on textarea at bounding box center [260, 217] width 258 height 13
click at [179, 215] on textarea at bounding box center [260, 217] width 258 height 13
type textarea "ع"
click at [344, 210] on div "عبدالكريم الموسى Human Handover 30 Sep 2025 الطب الاتصالي 03:35 PM مرحباً بكم ف…" at bounding box center [260, 125] width 277 height 250
click at [357, 216] on textarea at bounding box center [260, 217] width 258 height 13
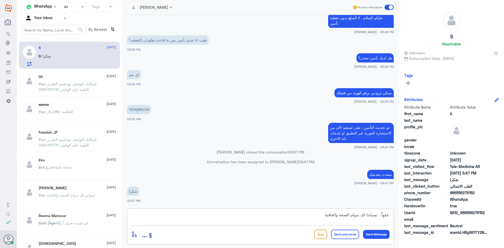
type textarea "عفواً ، تمنياتنا لك بدوام الصحة والعافية"
click at [343, 237] on button "Send and close" at bounding box center [345, 234] width 28 height 9
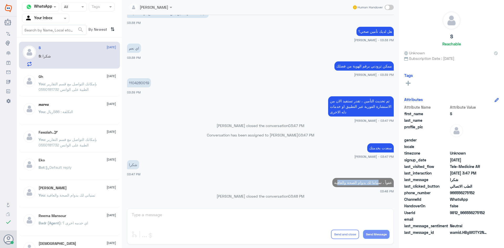
drag, startPoint x: 333, startPoint y: 183, endPoint x: 364, endPoint y: 185, distance: 30.5
click at [373, 185] on p "عفواً ، تمنياتنا لك بدوام الصحة والعافية" at bounding box center [362, 182] width 61 height 9
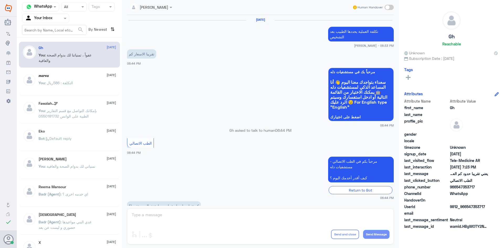
scroll to position [224, 0]
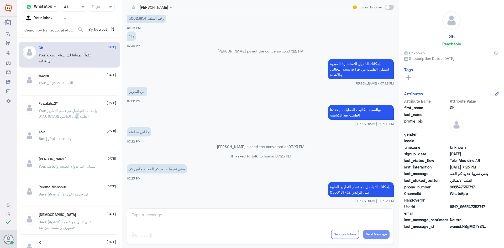
drag, startPoint x: 77, startPoint y: 123, endPoint x: 71, endPoint y: 147, distance: 24.8
click at [75, 128] on div "Gh 18 September You : عفواً ، تمنياتنا لك بدوام الصحة والعافية 𝒎𝒂𝒓𝒘𝒂 2 Septembe…" at bounding box center [69, 145] width 105 height 210
click at [72, 145] on p "Bot : Default reply" at bounding box center [55, 142] width 33 height 13
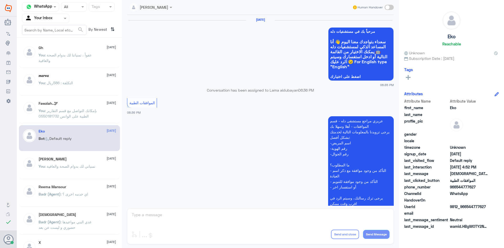
scroll to position [501, 0]
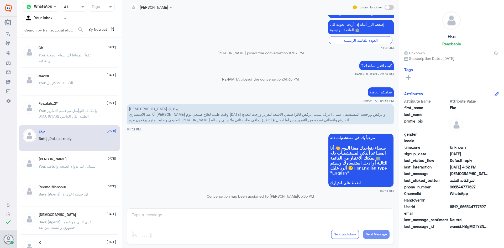
click at [80, 111] on span ": بإمكانك التواصل مع قسم التقارير الطبية على الواتس 0550181732" at bounding box center [68, 113] width 58 height 10
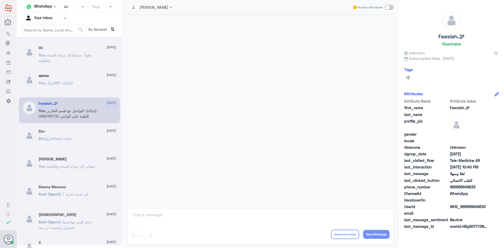
click at [73, 75] on div at bounding box center [69, 141] width 105 height 209
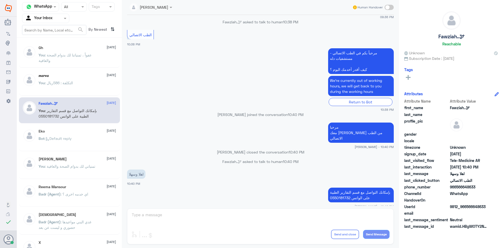
click at [74, 46] on div "Gh 18 September" at bounding box center [77, 48] width 77 height 4
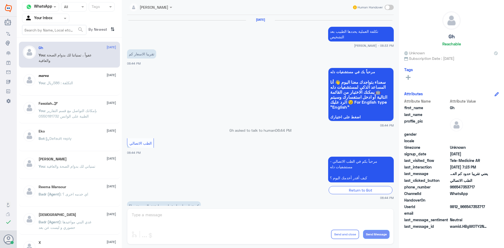
scroll to position [224, 0]
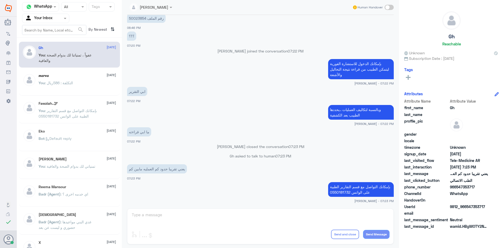
click at [71, 53] on span ": عفواً ، تمنياتنا لك بدوام الصحة والعافية" at bounding box center [65, 58] width 53 height 10
copy span "You : عفواً ، تمنياتنا لك بدوام الصحة والعافية"
click at [160, 216] on div "عبدالكريم الموسى Human Handover 18 Sep 2025 تكلفة العملية يحددها الطبيب بعد الت…" at bounding box center [260, 125] width 277 height 250
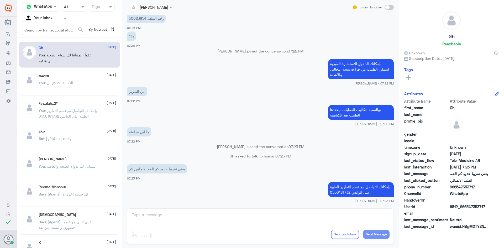
drag, startPoint x: 160, startPoint y: 216, endPoint x: 150, endPoint y: 217, distance: 10.0
click at [150, 217] on div "عبدالكريم الموسى Human Handover 18 Sep 2025 تكلفة العملية يحددها الطبيب بعد الت…" at bounding box center [260, 125] width 277 height 250
click at [165, 221] on div "عبدالكريم الموسى Human Handover 18 Sep 2025 تكلفة العملية يحددها الطبيب بعد الت…" at bounding box center [260, 125] width 277 height 250
click at [156, 214] on div "عبدالكريم الموسى Human Handover 18 Sep 2025 تكلفة العملية يحددها الطبيب بعد الت…" at bounding box center [260, 125] width 277 height 250
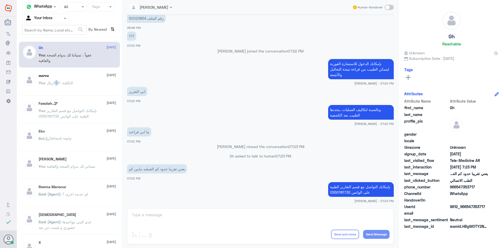
drag, startPoint x: 156, startPoint y: 214, endPoint x: 56, endPoint y: 82, distance: 165.9
click at [56, 82] on span ": التكلفة : 586ريال" at bounding box center [59, 83] width 28 height 4
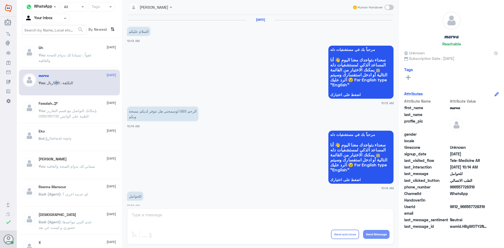
scroll to position [265, 0]
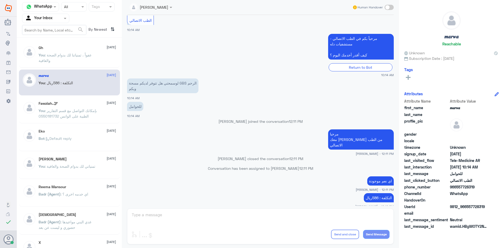
click at [155, 218] on div "عبدالكريم الموسى Human Handover 2 Sep 2025 السلام عليكم 10:13 AM مرحباً بك في م…" at bounding box center [260, 125] width 277 height 250
click at [67, 109] on span ": بإمكانك التواصل مع قسم التقارير الطبية على الواتس 0550181732" at bounding box center [68, 113] width 58 height 10
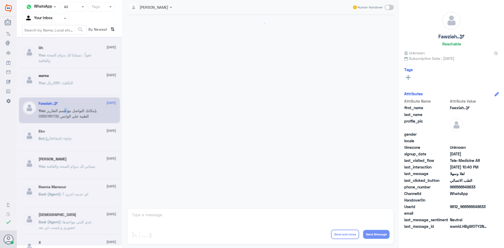
scroll to position [262, 0]
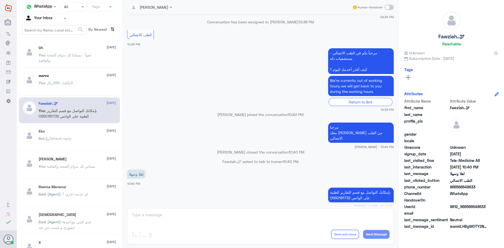
click at [74, 51] on div "Gh 18 September You : عفواً ، تمنياتنا لك بدوام الصحة والعافية" at bounding box center [77, 56] width 77 height 20
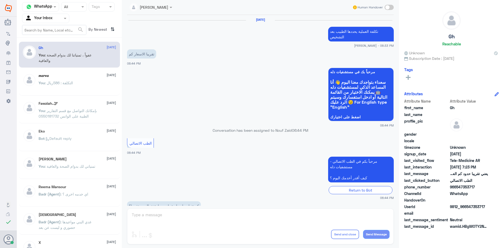
scroll to position [224, 0]
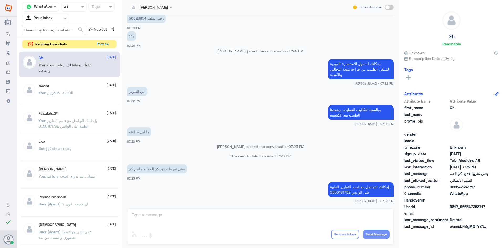
click at [106, 44] on button "Preview" at bounding box center [103, 44] width 16 height 8
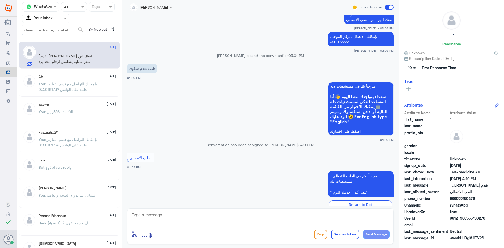
scroll to position [723, 0]
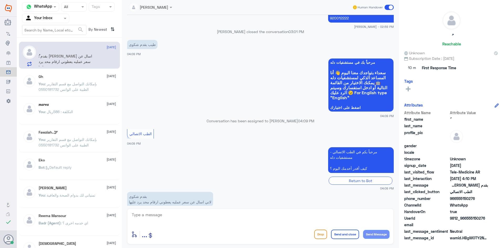
click at [181, 219] on textarea at bounding box center [260, 217] width 258 height 13
click at [202, 223] on textarea at bounding box center [260, 217] width 258 height 13
paste textarea "مرحبا معك [PERSON_NAME] من الطب الاتصالي"
click at [362, 226] on div "مرحبا معك عبدالكريم من الطب الاتصالي enter flow name ... Drop Send and close Se…" at bounding box center [260, 226] width 267 height 36
click at [379, 220] on textarea "مرحبا معك اميره من الطب الاتصالي" at bounding box center [260, 217] width 258 height 13
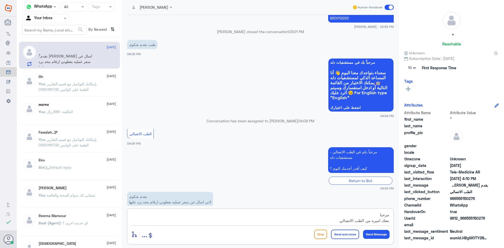
type textarea "مرحبا معك اميره من الطب الاتصالي"
click at [369, 233] on button "Send Message" at bounding box center [376, 234] width 27 height 9
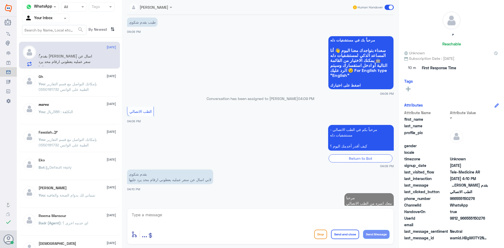
click at [175, 219] on textarea at bounding box center [260, 217] width 258 height 13
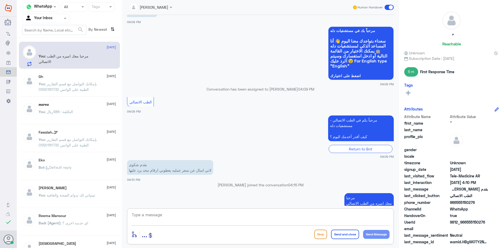
click at [166, 214] on textarea at bounding box center [260, 217] width 258 height 13
click at [143, 214] on textarea at bounding box center [260, 217] width 258 height 13
paste textarea "هنا الطب الاتصالي لكل مايخص الاستشارة الفورية من خلال التطبيق، يمكنك الاستفسار …"
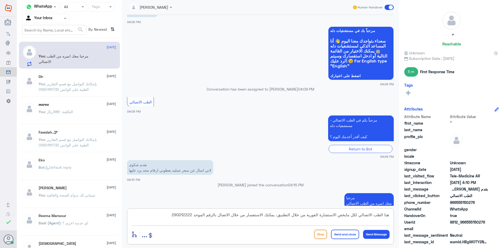
click at [226, 216] on textarea "هنا الطب الاتصالي لكل مايخص الاستشارة الفورية من خلال التطبيق، يمكنك الاستفسار …" at bounding box center [260, 217] width 258 height 13
drag, startPoint x: 223, startPoint y: 215, endPoint x: 233, endPoint y: 216, distance: 10.3
click at [233, 216] on textarea "هنا الطب الاتصالي لكل مايخص الاستشارة الفورية من خلال التطبيق، يمكنك الاستفسار …" at bounding box center [260, 217] width 258 height 13
drag, startPoint x: 367, startPoint y: 222, endPoint x: 389, endPoint y: 224, distance: 21.9
click at [389, 224] on textarea "هنا الطب الاتصالي لكل مايخص الاستشارة الفورية من خلال التطبيق، يمكنك الاستفسار …" at bounding box center [260, 217] width 258 height 13
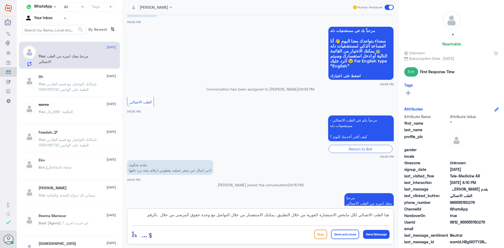
drag, startPoint x: 136, startPoint y: 216, endPoint x: 152, endPoint y: 219, distance: 16.4
click at [152, 219] on textarea "هنا الطب الاتصالي لكل مايخص الاستشارة الفورية من خلال التطبيق، يمكنك الاستفسار …" at bounding box center [260, 217] width 258 height 13
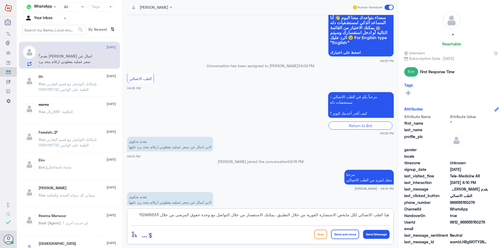
click at [143, 217] on textarea "هنا الطب الاتصالي لكل مايخص الاستشارة الفورية من خلال التطبيق، يمكنك الاستفسار …" at bounding box center [260, 217] width 258 height 13
click at [164, 215] on textarea "هنا الطب الاتصالي لكل مايخص الاستشارة الفورية من خلال التطبيق، يمكنك الاستفسار …" at bounding box center [260, 217] width 258 height 13
type textarea "هنا الطب الاتصالي لكل مايخص الاستشارة الفورية من خلال التطبيق، يمكنك الاستفسار …"
click at [344, 234] on button "Send and close" at bounding box center [345, 234] width 28 height 9
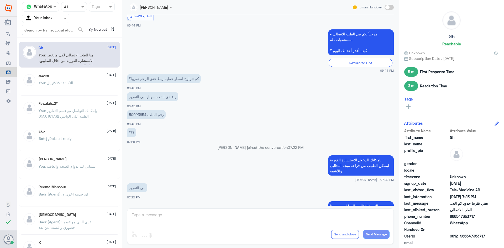
scroll to position [197, 0]
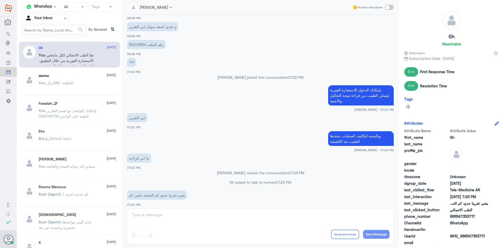
click at [94, 87] on div "You : التكلفة : 586ريال" at bounding box center [77, 87] width 77 height 12
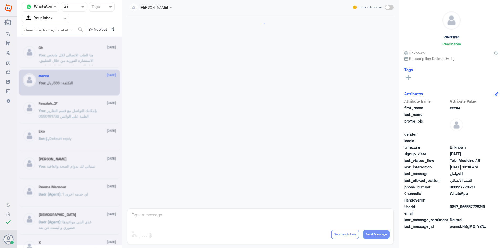
scroll to position [265, 0]
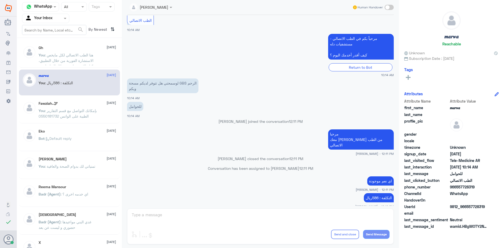
click at [81, 60] on span ": هنا الطب الاتصالي لكل مايخص الاستشارة الفورية من خلال التطبيق، يمكنك الاستفسا…" at bounding box center [68, 66] width 58 height 27
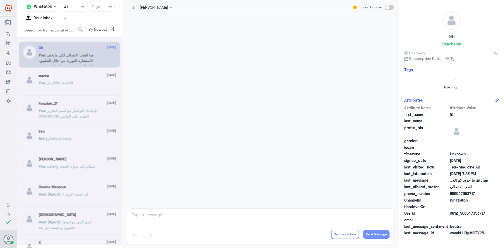
scroll to position [224, 0]
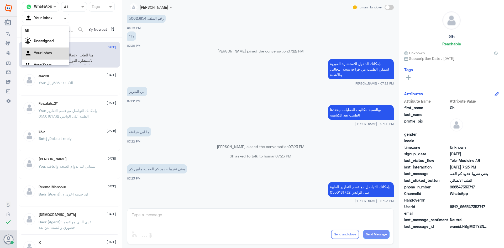
click at [66, 18] on span at bounding box center [65, 18] width 7 height 6
click at [60, 44] on div "Unassigned" at bounding box center [45, 41] width 47 height 12
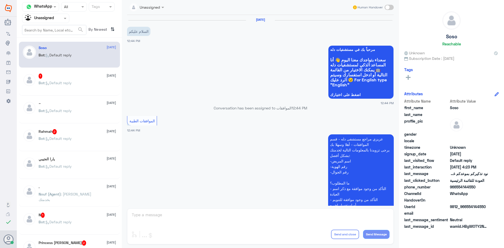
scroll to position [215, 0]
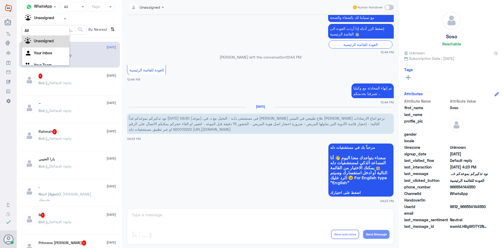
click at [60, 18] on div at bounding box center [45, 18] width 47 height 6
click at [52, 59] on div "Your Team" at bounding box center [45, 59] width 47 height 12
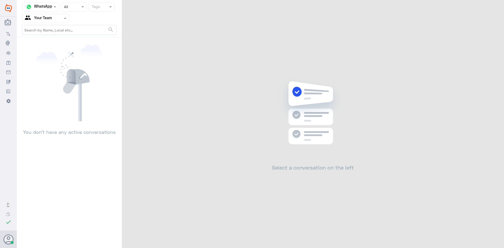
click at [60, 19] on div at bounding box center [45, 18] width 47 height 6
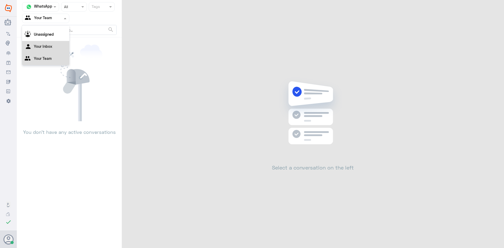
click at [56, 44] on div "Your Inbox" at bounding box center [45, 47] width 47 height 12
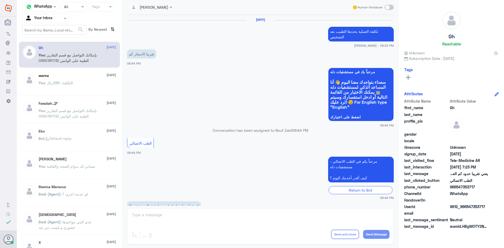
scroll to position [224, 0]
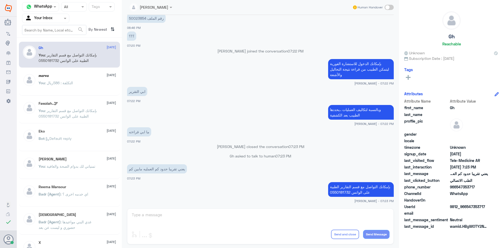
click at [36, 15] on input "text" at bounding box center [39, 18] width 29 height 6
click at [44, 7] on input "text" at bounding box center [35, 7] width 20 height 6
click at [43, 18] on input "text" at bounding box center [39, 18] width 29 height 6
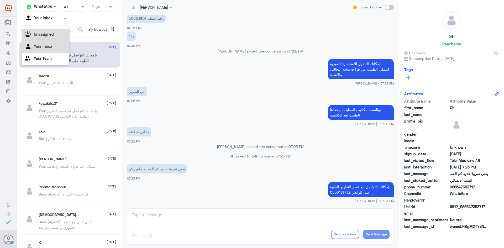
click at [43, 34] on b "Unassigned" at bounding box center [44, 34] width 20 height 4
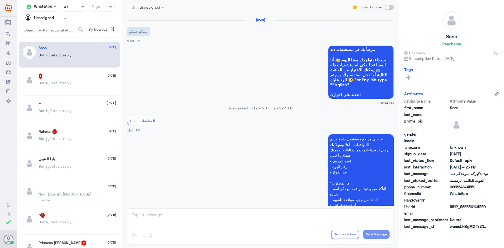
scroll to position [215, 0]
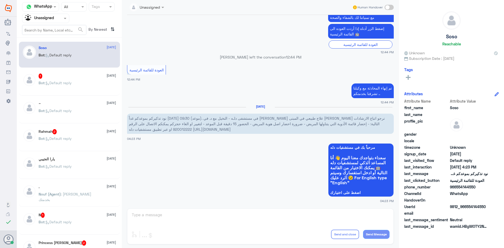
click at [59, 17] on div at bounding box center [45, 18] width 47 height 6
click at [48, 43] on div "Your Inbox" at bounding box center [45, 47] width 47 height 12
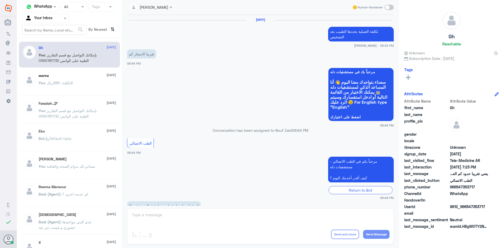
scroll to position [224, 0]
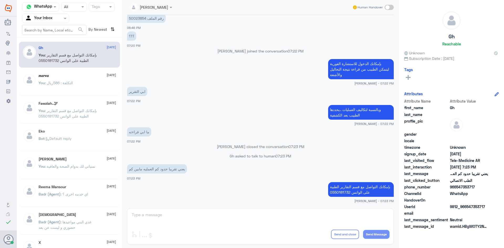
click at [80, 8] on div at bounding box center [73, 7] width 25 height 6
click at [77, 19] on div "All" at bounding box center [74, 19] width 26 height 10
click at [72, 6] on input "text" at bounding box center [69, 7] width 10 height 6
drag, startPoint x: 73, startPoint y: 17, endPoint x: 67, endPoint y: 19, distance: 5.7
click at [71, 19] on div "All" at bounding box center [74, 19] width 26 height 10
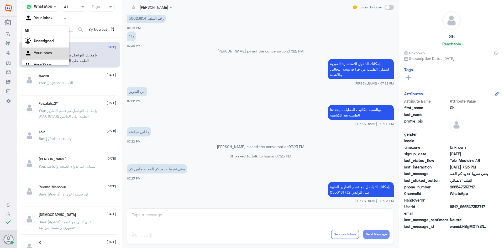
click at [50, 18] on input "text" at bounding box center [39, 18] width 29 height 6
click at [46, 45] on Inbox "Your Inbox" at bounding box center [43, 46] width 18 height 4
drag, startPoint x: 39, startPoint y: 59, endPoint x: 37, endPoint y: 22, distance: 36.6
click at [39, 58] on span ": بإمكانك التواصل مع قسم التقارير الطبية على الواتس 0550181732" at bounding box center [68, 58] width 58 height 10
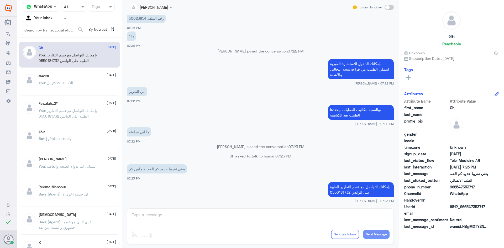
click at [61, 83] on span ": التكلفة : 586ريال" at bounding box center [59, 83] width 28 height 4
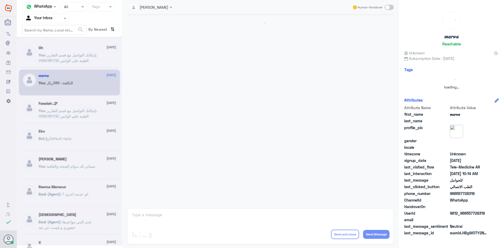
click at [67, 60] on div at bounding box center [69, 141] width 105 height 209
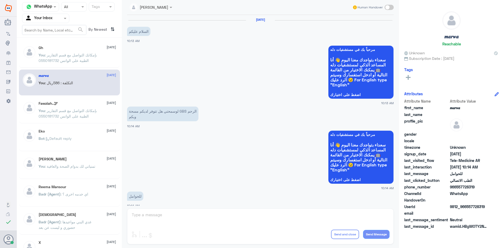
scroll to position [265, 0]
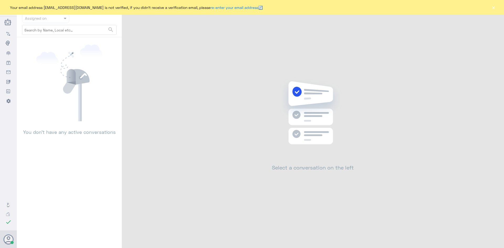
click at [494, 6] on button "×" at bounding box center [493, 7] width 5 height 5
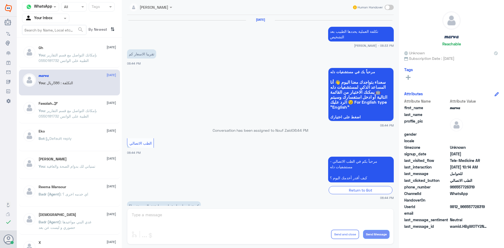
scroll to position [224, 0]
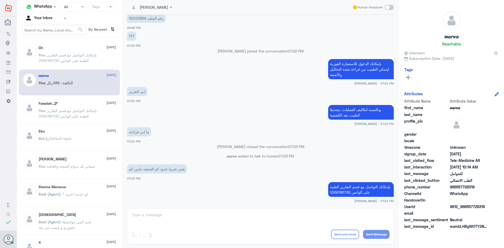
click at [84, 57] on p "You : بإمكانك التواصل مع قسم التقارير الطبية على الواتس 0550181732" at bounding box center [68, 58] width 59 height 13
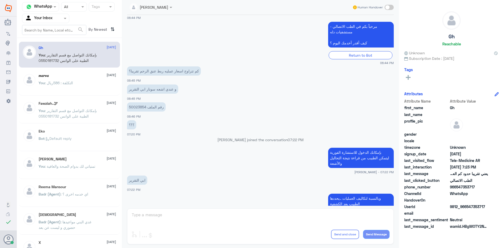
scroll to position [119, 0]
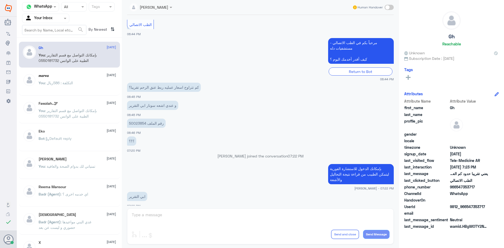
click at [82, 85] on div "You : التكلفة : 586ريال" at bounding box center [77, 87] width 77 height 12
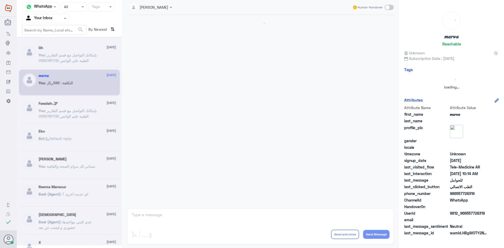
click at [74, 56] on div at bounding box center [69, 141] width 105 height 209
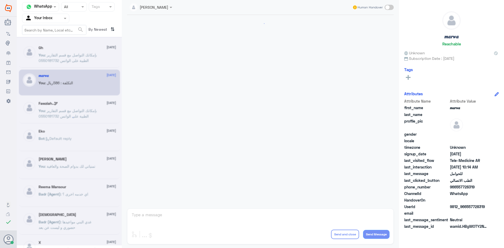
scroll to position [265, 0]
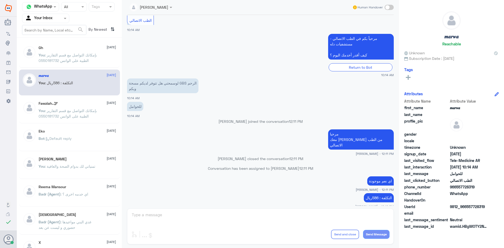
click at [82, 57] on p "You : بإمكانك التواصل مع قسم التقارير الطبية على الواتس 0550181732" at bounding box center [68, 58] width 59 height 13
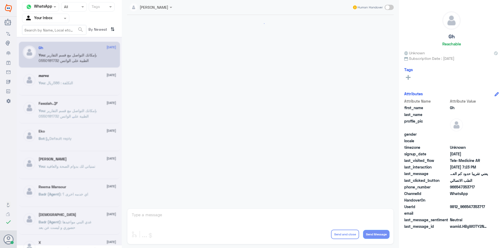
scroll to position [224, 0]
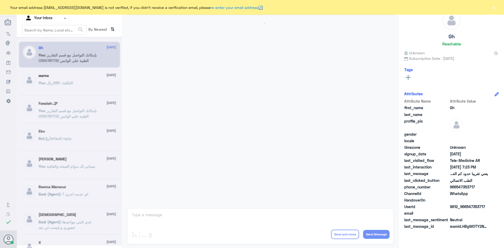
scroll to position [224, 0]
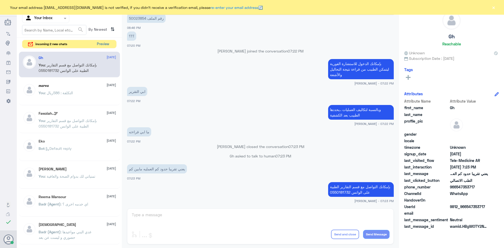
click at [105, 42] on button "Preview" at bounding box center [103, 44] width 16 height 8
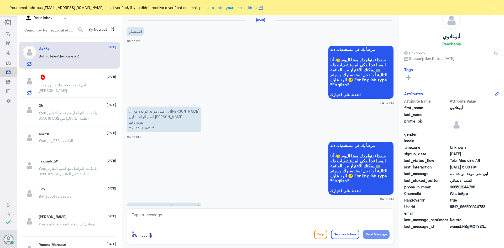
scroll to position [167, 0]
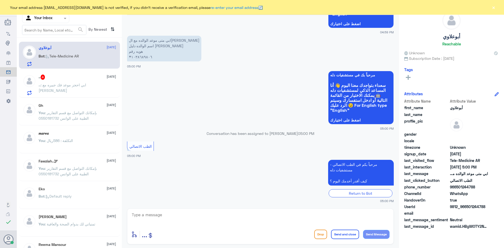
click at [70, 86] on span ": ابي احجز موعد فك جبيره مع الدكتور احمد خليفه" at bounding box center [63, 88] width 48 height 10
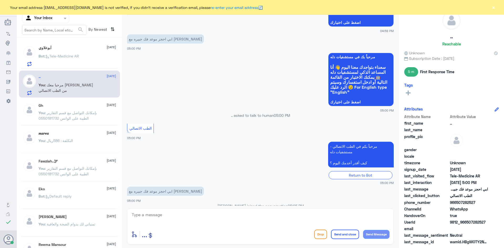
scroll to position [104, 0]
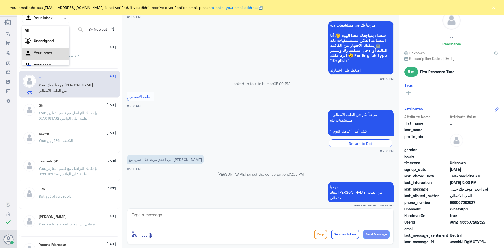
click at [62, 19] on div at bounding box center [45, 18] width 47 height 6
click at [54, 50] on div "Your Inbox" at bounding box center [45, 54] width 47 height 12
click at [78, 83] on span ": مرحبا معك عبدالكريم من الطب الاتصالي" at bounding box center [66, 88] width 55 height 10
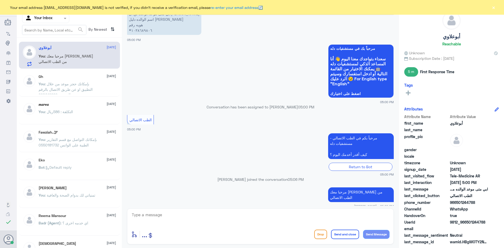
scroll to position [210, 0]
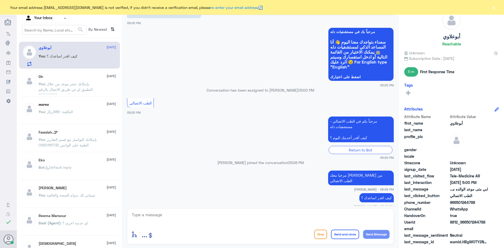
click at [493, 6] on button "×" at bounding box center [493, 7] width 5 height 5
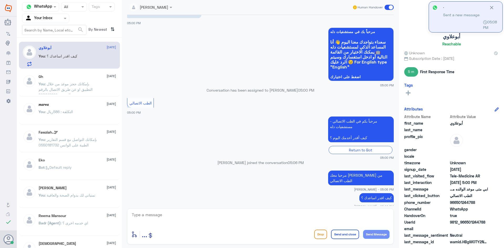
click at [81, 59] on div "You : كيف اقدر اساعدك ؟" at bounding box center [77, 61] width 77 height 12
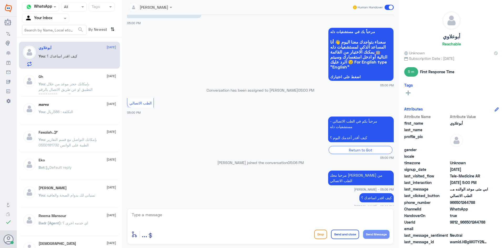
click at [88, 53] on div "أبوعلاوي 30 September You : كيف اقدر اساعدك ؟" at bounding box center [77, 56] width 77 height 21
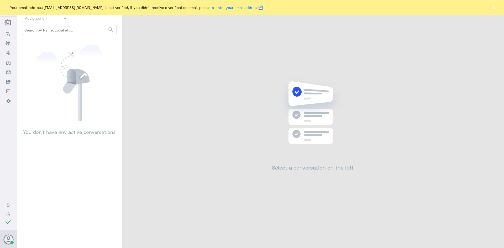
click at [495, 7] on button "×" at bounding box center [493, 7] width 5 height 5
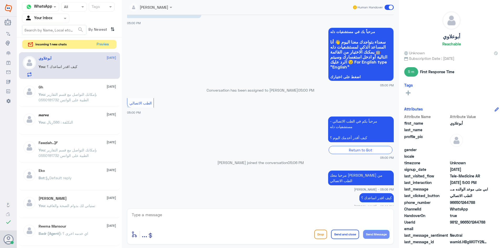
scroll to position [220, 0]
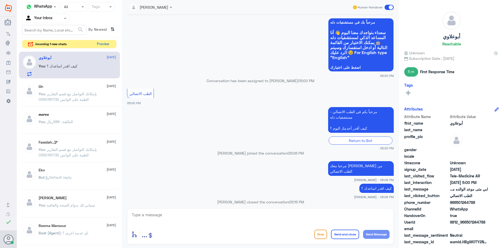
click at [104, 43] on button "Preview" at bounding box center [103, 44] width 16 height 8
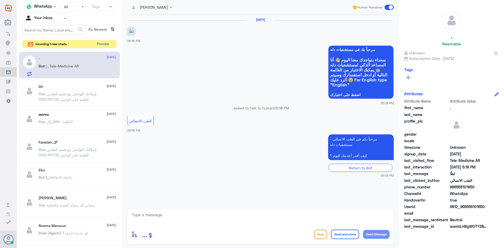
click at [103, 43] on button "Preview" at bounding box center [103, 44] width 16 height 8
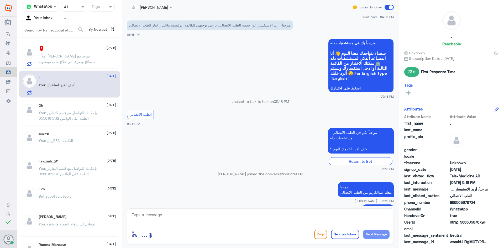
scroll to position [310, 0]
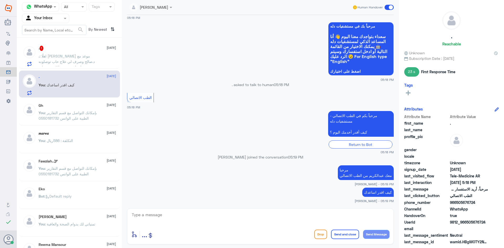
click at [107, 48] on span "[DATE]" at bounding box center [111, 47] width 9 height 5
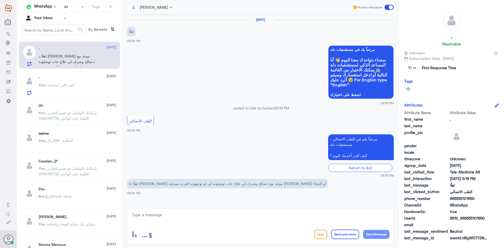
click at [86, 78] on div ". [DATE]" at bounding box center [77, 77] width 77 height 4
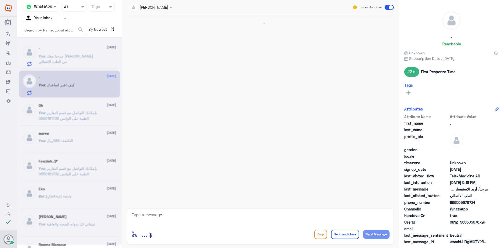
scroll to position [257, 0]
click at [84, 57] on span ": مرحبا معك [PERSON_NAME] من الطب الاتصالي" at bounding box center [66, 59] width 55 height 10
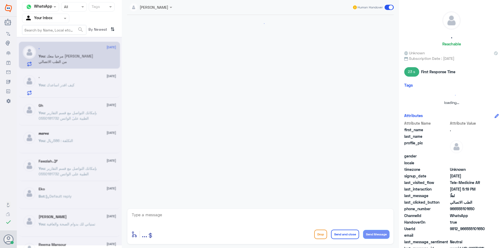
scroll to position [19, 0]
